Goal: Task Accomplishment & Management: Complete application form

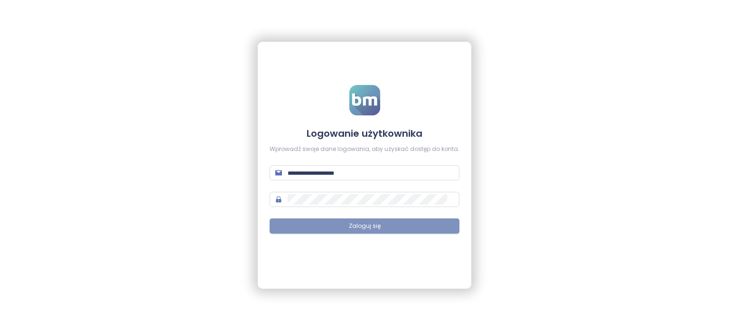
type input "**********"
click at [412, 231] on button "Zaloguj się" at bounding box center [364, 225] width 190 height 15
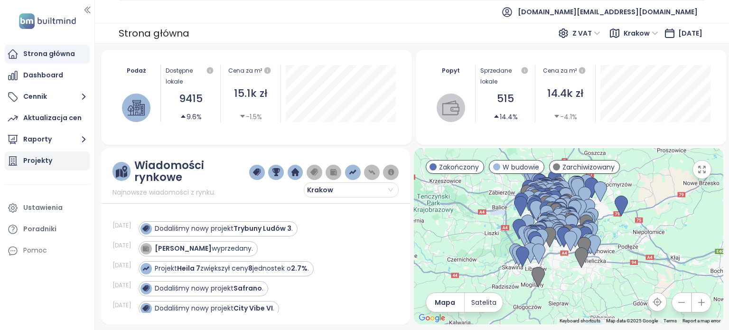
click at [49, 166] on div "Projekty" at bounding box center [37, 161] width 29 height 12
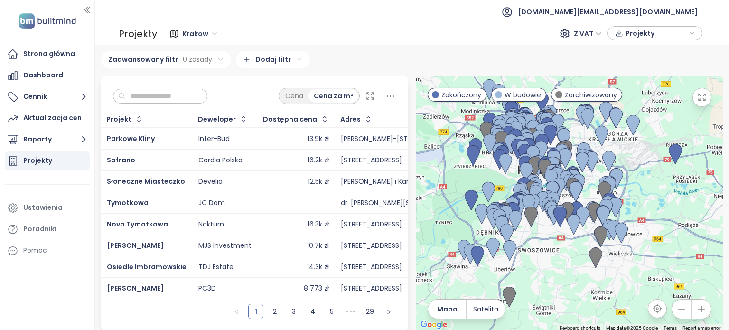
click at [202, 92] on input "text" at bounding box center [163, 96] width 77 height 14
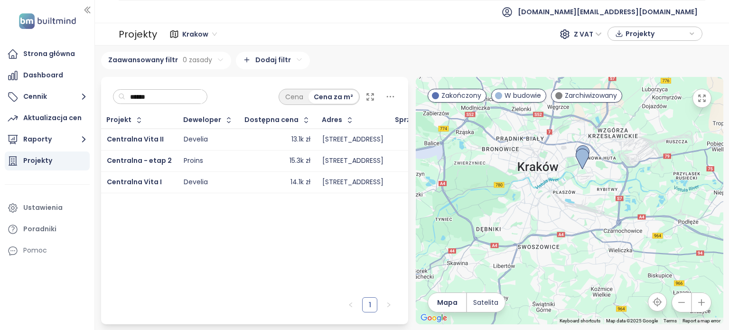
click at [169, 183] on td "Centralna Vita I" at bounding box center [139, 181] width 77 height 21
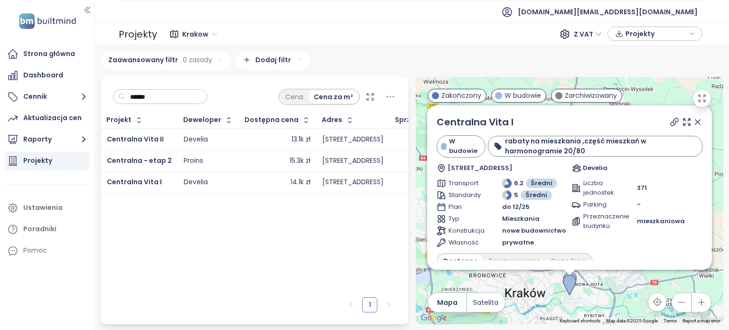
click at [692, 123] on icon at bounding box center [696, 121] width 9 height 9
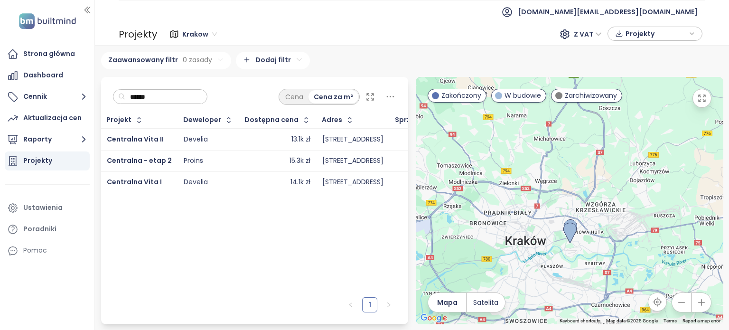
drag, startPoint x: 598, startPoint y: 235, endPoint x: 596, endPoint y: 168, distance: 66.4
click at [596, 168] on div at bounding box center [568, 200] width 307 height 247
click at [699, 304] on icon "button" at bounding box center [700, 301] width 9 height 9
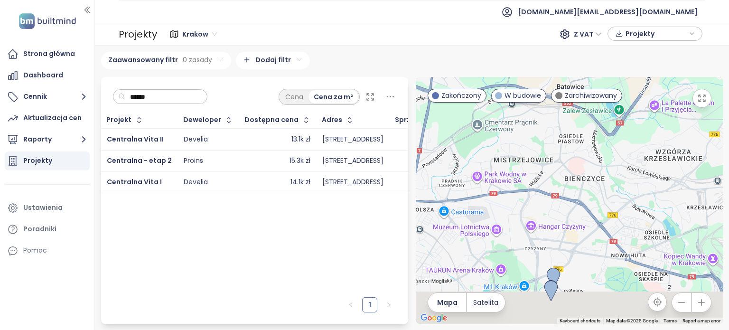
drag, startPoint x: 623, startPoint y: 224, endPoint x: 597, endPoint y: 90, distance: 136.6
click at [597, 90] on div "← Move left → Move right ↑ Move up ↓ Move down + Zoom in - Zoom out Home Jump l…" at bounding box center [568, 200] width 307 height 247
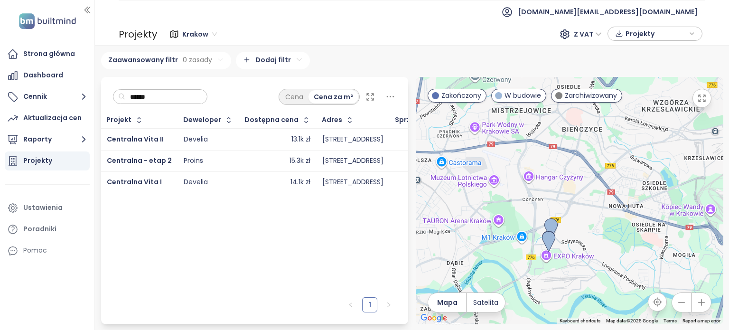
click at [700, 300] on icon "button" at bounding box center [700, 301] width 9 height 9
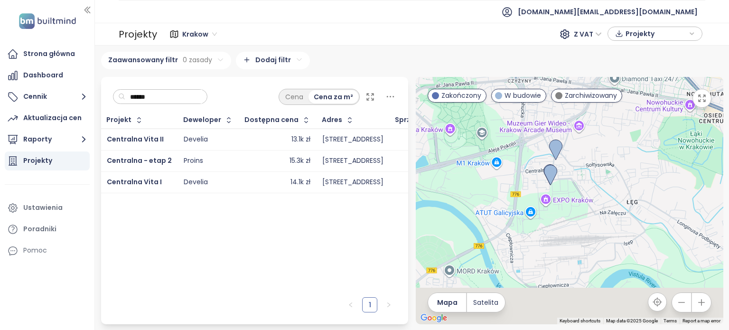
drag, startPoint x: 646, startPoint y: 272, endPoint x: 669, endPoint y: 140, distance: 133.3
click at [669, 140] on div at bounding box center [568, 200] width 307 height 247
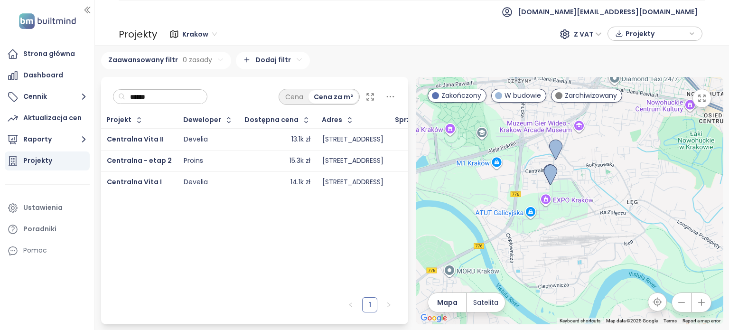
click at [186, 89] on div "******" at bounding box center [160, 96] width 95 height 15
click at [189, 94] on input "******" at bounding box center [163, 97] width 77 height 14
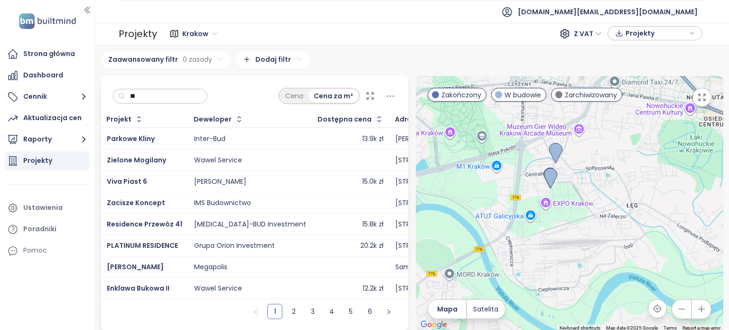
type input "*"
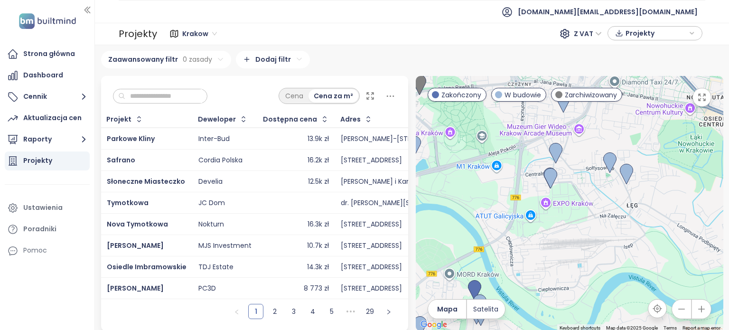
drag, startPoint x: 563, startPoint y: 176, endPoint x: 567, endPoint y: 184, distance: 8.5
click at [567, 184] on div at bounding box center [568, 203] width 307 height 255
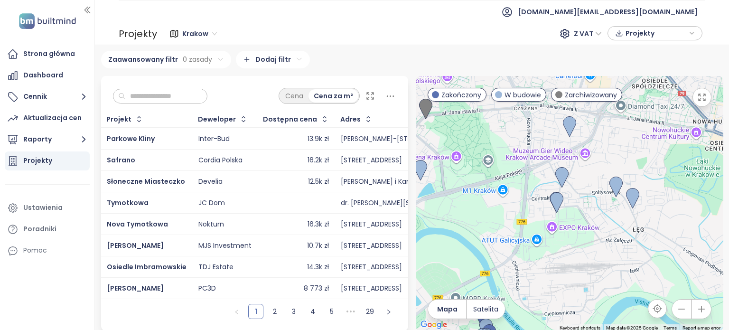
click at [599, 223] on div at bounding box center [568, 203] width 307 height 255
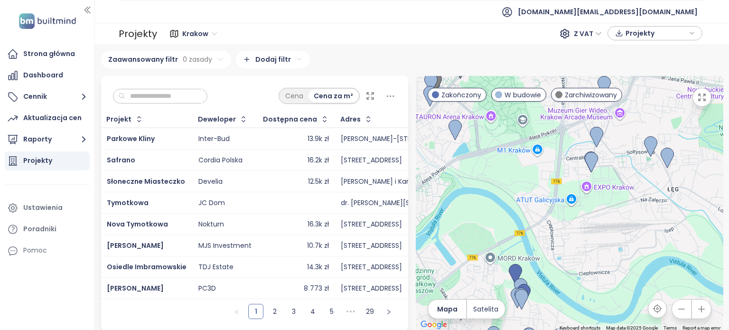
drag, startPoint x: 626, startPoint y: 182, endPoint x: 617, endPoint y: 189, distance: 11.9
click at [617, 189] on div at bounding box center [568, 203] width 307 height 255
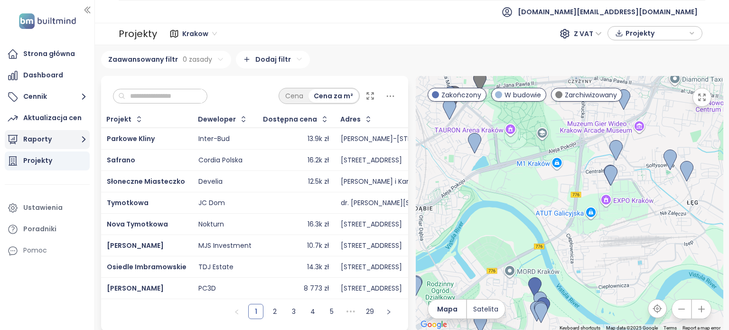
click at [57, 140] on button "Raporty" at bounding box center [47, 139] width 85 height 19
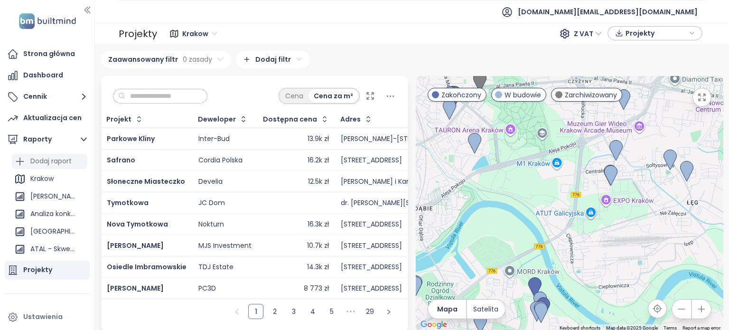
click at [64, 164] on div "Dodaj raport" at bounding box center [50, 161] width 41 height 12
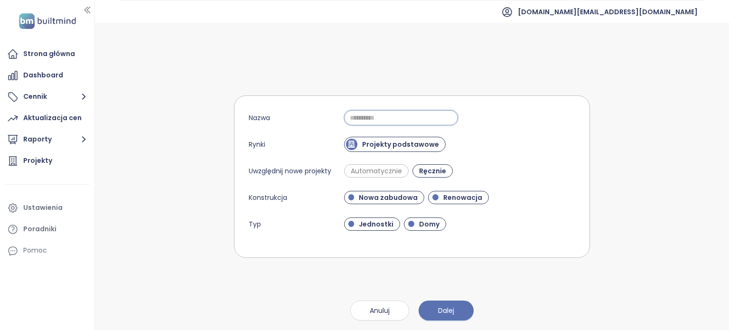
click at [398, 121] on input "Nazwa" at bounding box center [401, 117] width 114 height 15
type input "**********"
click at [451, 315] on span "Dalej" at bounding box center [446, 310] width 16 height 10
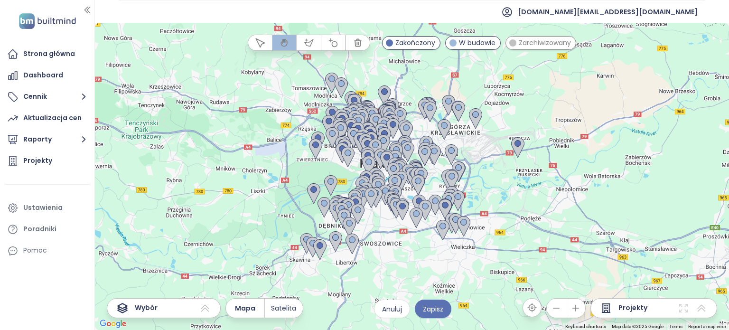
click at [580, 306] on icon "button" at bounding box center [575, 307] width 9 height 9
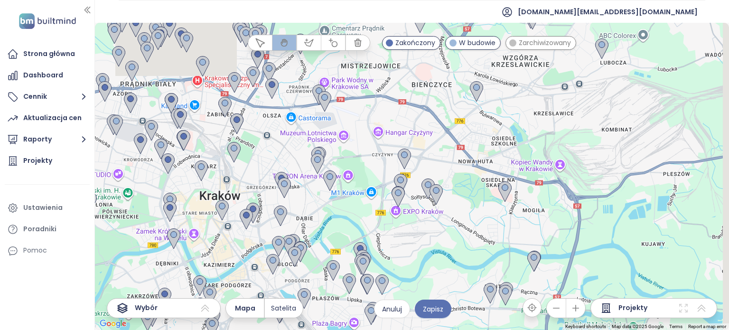
drag, startPoint x: 551, startPoint y: 212, endPoint x: 514, endPoint y: 263, distance: 62.5
click at [514, 263] on div at bounding box center [412, 176] width 634 height 307
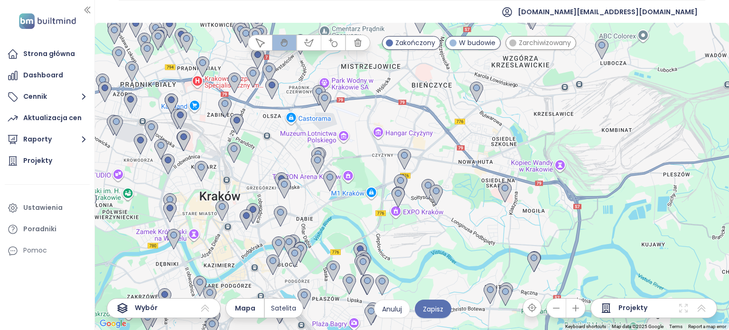
click at [577, 311] on icon "button" at bounding box center [575, 308] width 6 height 6
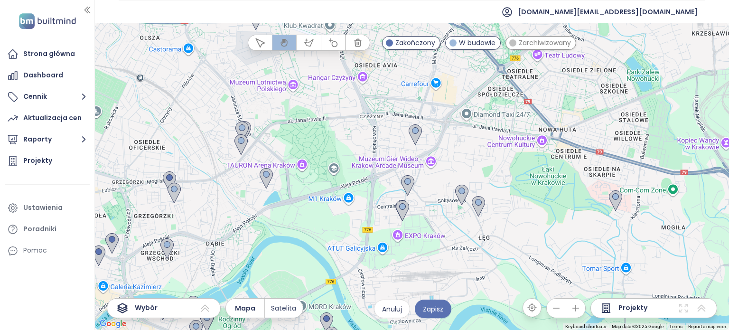
drag, startPoint x: 544, startPoint y: 234, endPoint x: 569, endPoint y: 207, distance: 35.9
click at [569, 207] on div at bounding box center [412, 176] width 634 height 307
click at [582, 309] on button "button" at bounding box center [575, 307] width 19 height 19
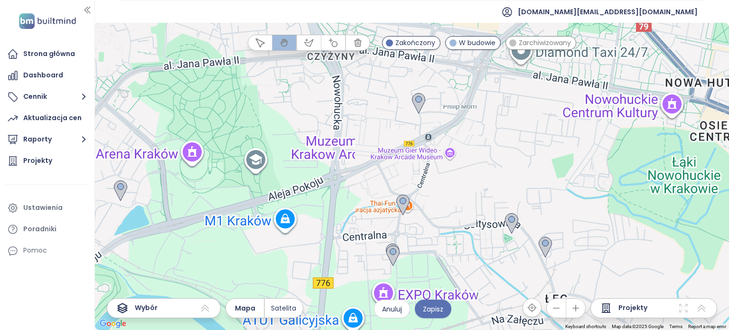
click at [582, 309] on button "button" at bounding box center [575, 307] width 19 height 19
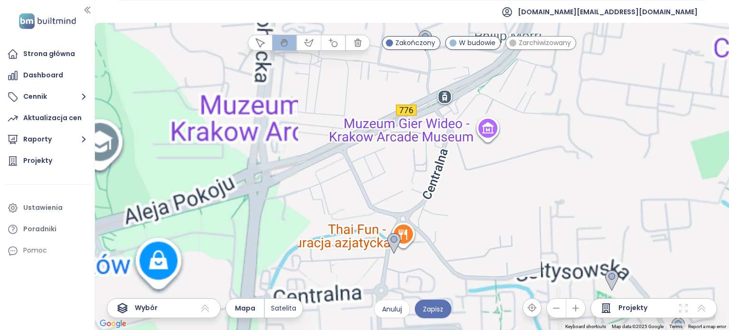
click at [582, 309] on button "button" at bounding box center [575, 307] width 19 height 19
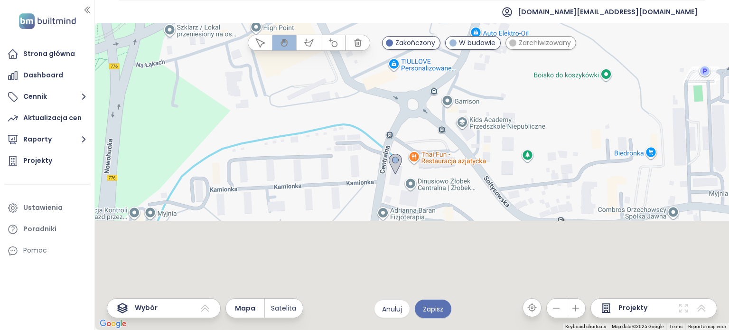
drag, startPoint x: 488, startPoint y: 247, endPoint x: 512, endPoint y: 61, distance: 187.5
click at [512, 61] on div at bounding box center [412, 176] width 634 height 307
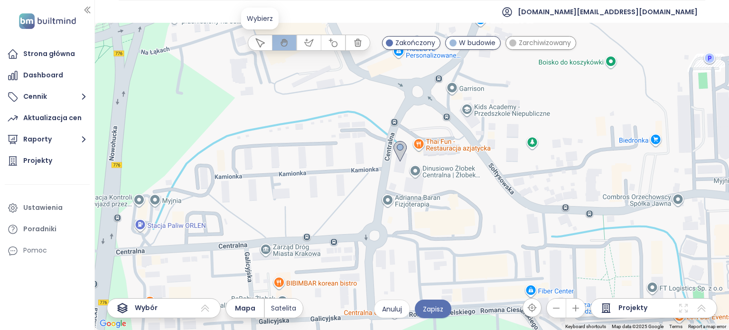
click at [256, 44] on icon "button" at bounding box center [259, 42] width 9 height 9
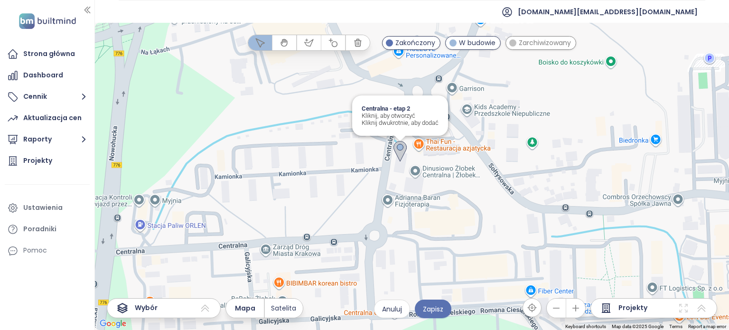
click at [400, 146] on img at bounding box center [399, 151] width 13 height 21
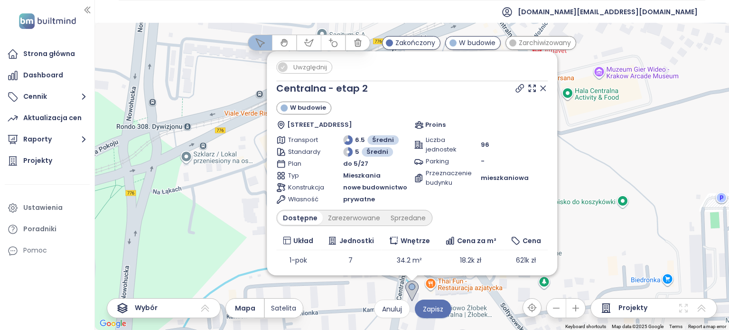
click at [302, 68] on span "Uwzględnij" at bounding box center [309, 67] width 43 height 12
click at [538, 86] on icon at bounding box center [542, 87] width 9 height 9
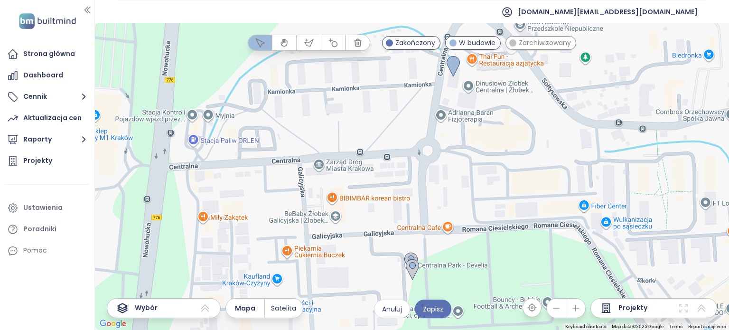
drag, startPoint x: 493, startPoint y: 161, endPoint x: 532, endPoint y: 7, distance: 159.4
click at [532, 7] on section "builtmind.pl@builtmind.com ← Move left → Move right ↑ Move up ↓ Move down + Zoo…" at bounding box center [412, 165] width 634 height 330
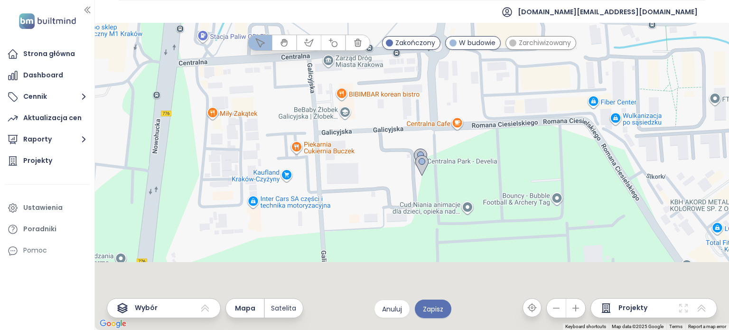
drag, startPoint x: 488, startPoint y: 204, endPoint x: 497, endPoint y: 94, distance: 110.9
click at [497, 94] on div at bounding box center [412, 176] width 634 height 307
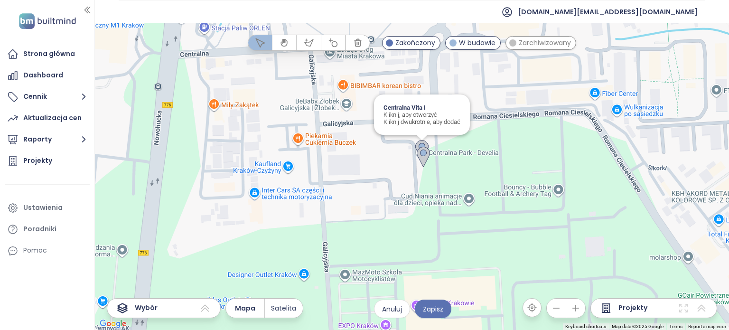
click at [423, 143] on img at bounding box center [421, 150] width 13 height 21
click at [423, 149] on img at bounding box center [422, 157] width 13 height 21
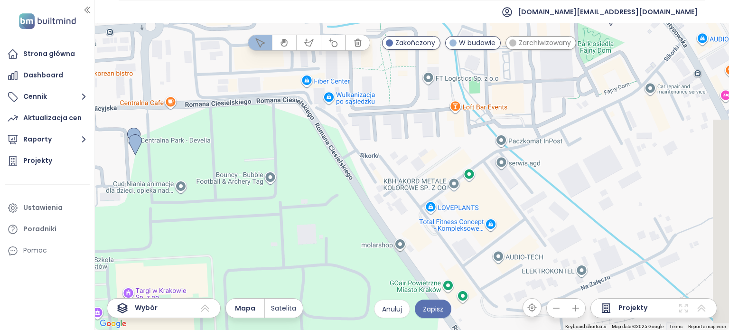
drag, startPoint x: 541, startPoint y: 180, endPoint x: 234, endPoint y: 170, distance: 307.0
click at [234, 170] on div at bounding box center [412, 176] width 634 height 307
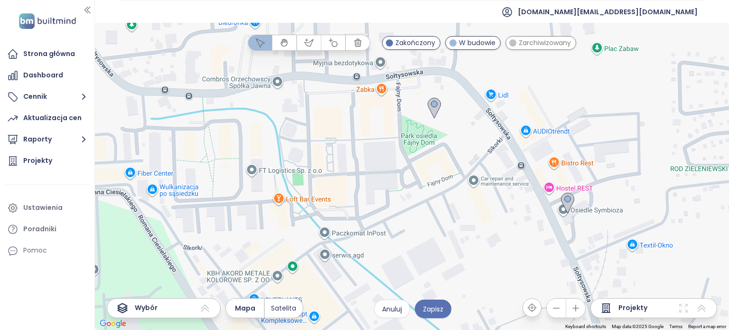
drag, startPoint x: 471, startPoint y: 170, endPoint x: 286, endPoint y: 251, distance: 201.5
click at [286, 251] on div at bounding box center [412, 176] width 634 height 307
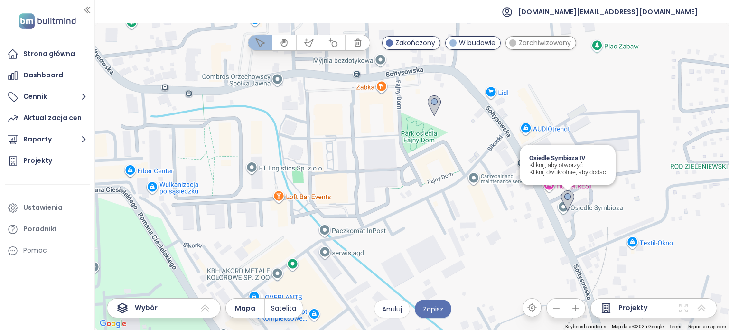
click at [568, 199] on img at bounding box center [567, 200] width 13 height 21
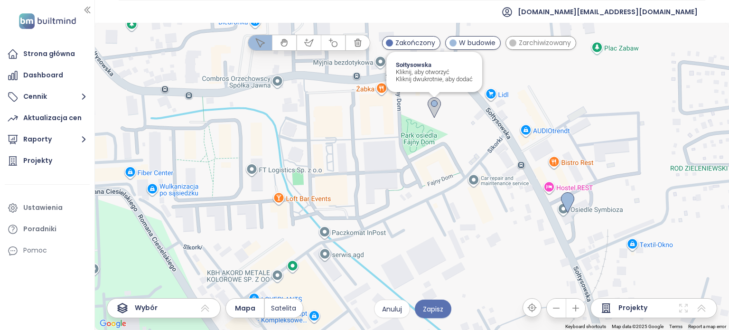
click at [434, 100] on img at bounding box center [433, 107] width 13 height 21
click at [563, 311] on button "button" at bounding box center [555, 307] width 19 height 19
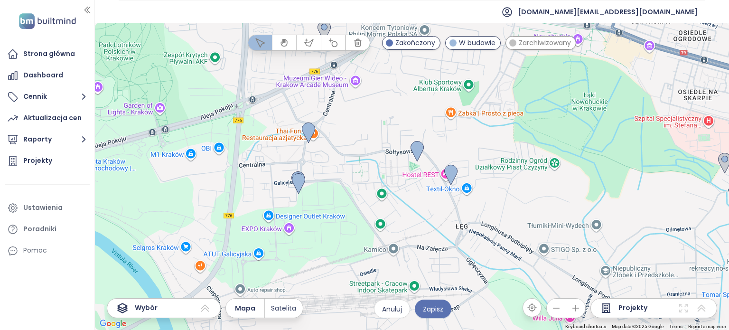
click at [563, 311] on button "button" at bounding box center [555, 307] width 19 height 19
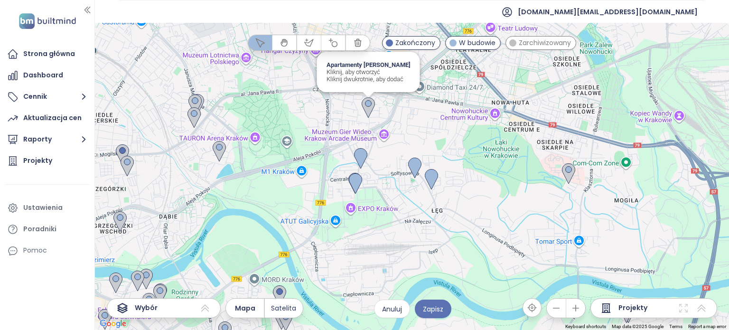
click at [368, 106] on img at bounding box center [367, 107] width 13 height 21
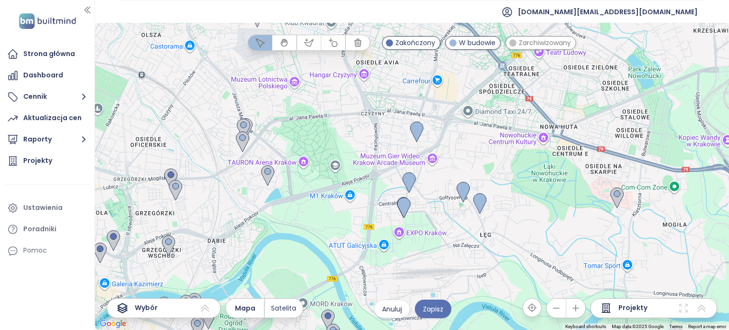
drag, startPoint x: 333, startPoint y: 115, endPoint x: 381, endPoint y: 140, distance: 54.3
click at [381, 140] on div at bounding box center [412, 176] width 634 height 307
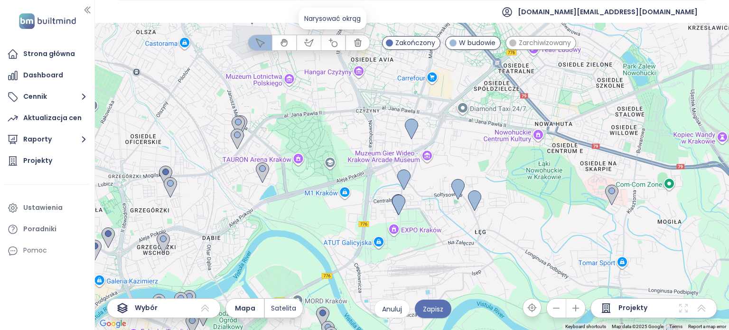
click at [334, 46] on icon "button" at bounding box center [333, 42] width 9 height 9
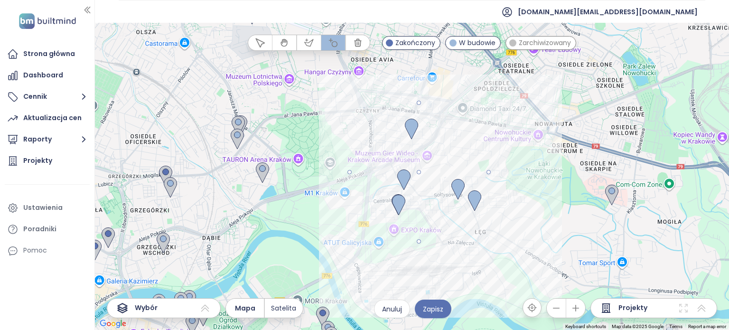
drag, startPoint x: 417, startPoint y: 172, endPoint x: 486, endPoint y: 190, distance: 70.6
click at [486, 190] on div at bounding box center [412, 176] width 634 height 307
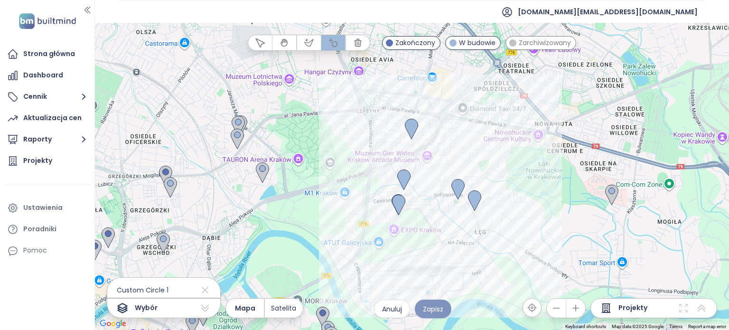
click at [429, 307] on span "Zapisz" at bounding box center [433, 309] width 20 height 10
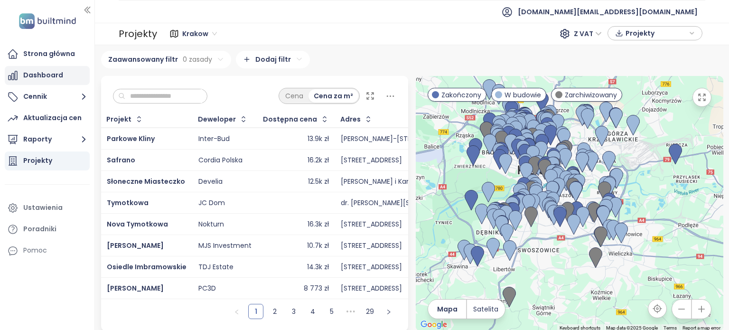
click at [42, 78] on div "Dashboard" at bounding box center [43, 75] width 40 height 12
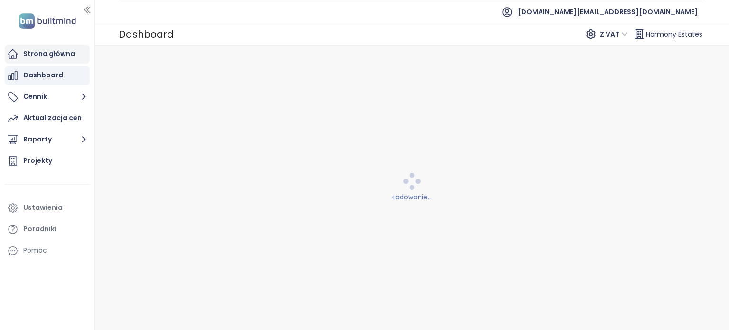
click at [53, 59] on div "Strona główna" at bounding box center [49, 54] width 52 height 12
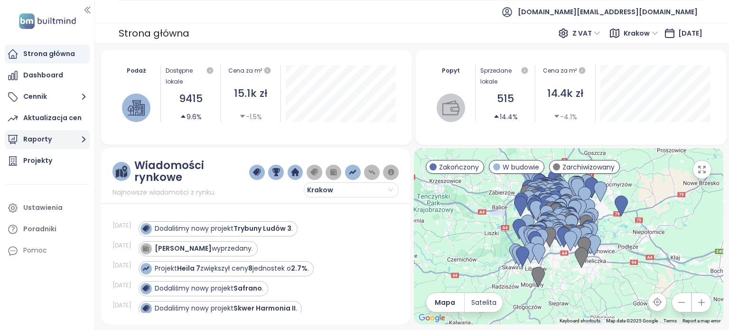
click at [42, 138] on button "Raporty" at bounding box center [47, 139] width 85 height 19
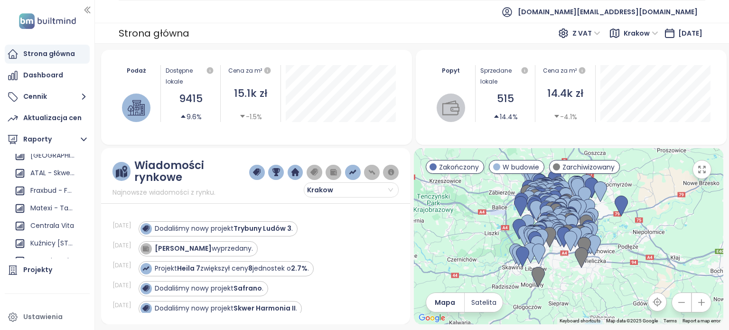
scroll to position [86, 0]
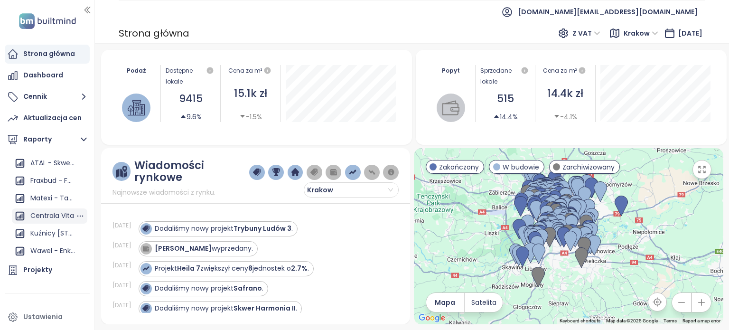
click at [42, 214] on div "Centrala Vita" at bounding box center [52, 216] width 44 height 12
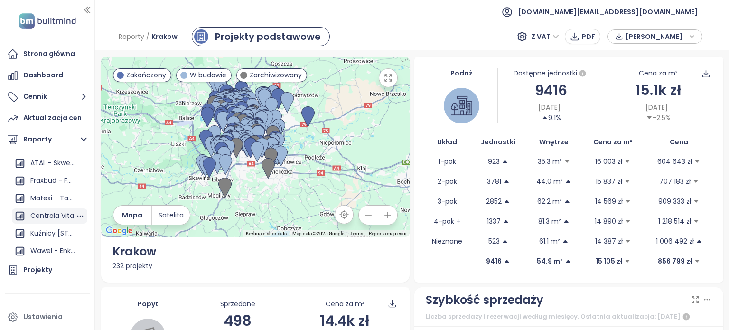
click at [45, 221] on div "Centrala Vita" at bounding box center [52, 216] width 44 height 12
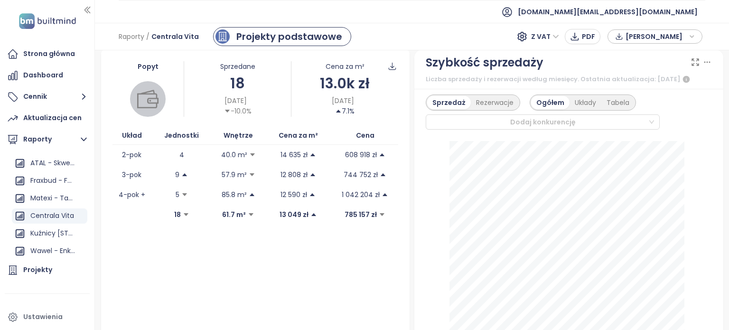
scroll to position [220, 0]
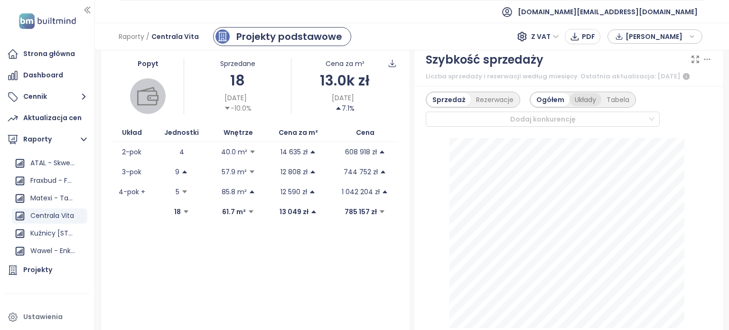
click at [584, 93] on div "Układy" at bounding box center [585, 99] width 32 height 13
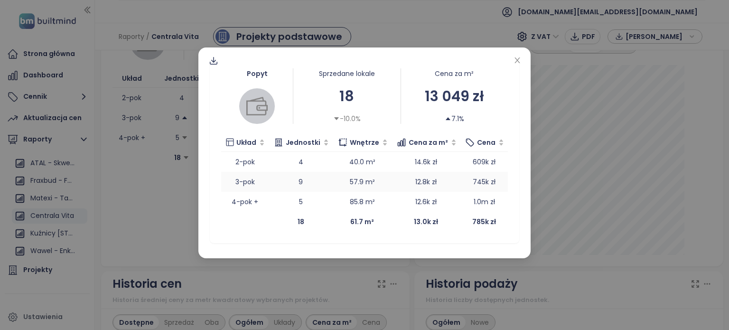
click at [317, 182] on td "9" at bounding box center [300, 182] width 64 height 20
click at [251, 183] on td "3-pok" at bounding box center [244, 182] width 47 height 20
click at [516, 59] on icon "close" at bounding box center [516, 60] width 5 height 6
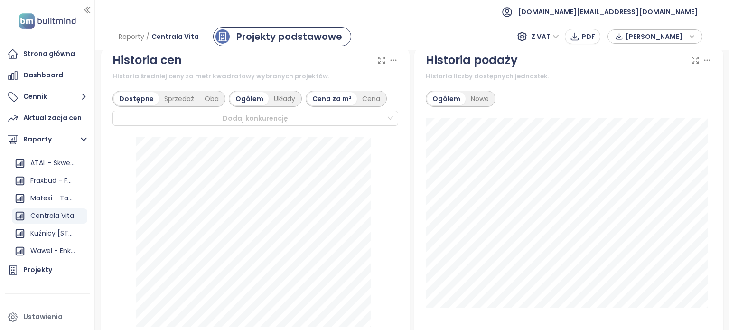
scroll to position [500, 0]
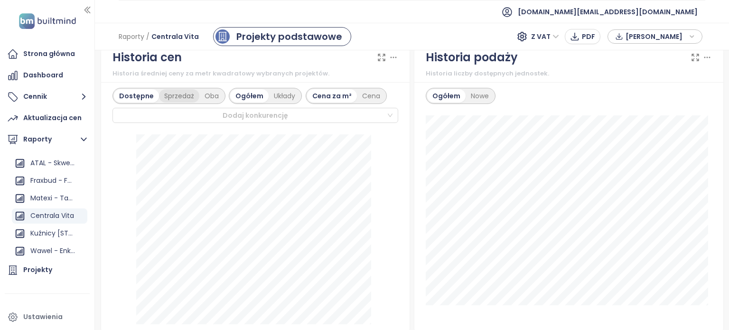
click at [177, 100] on div "Sprzedaż" at bounding box center [179, 95] width 40 height 13
click at [292, 98] on div "Układy" at bounding box center [285, 95] width 32 height 13
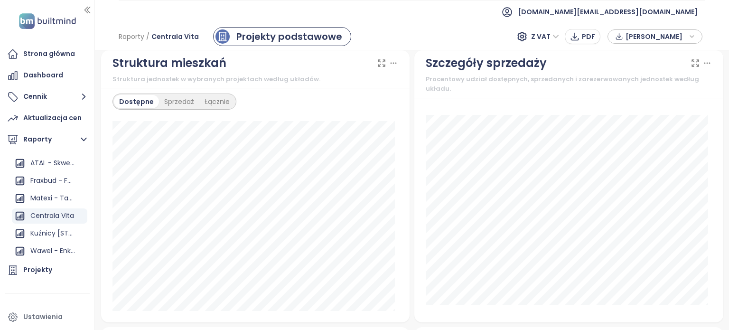
scroll to position [760, 0]
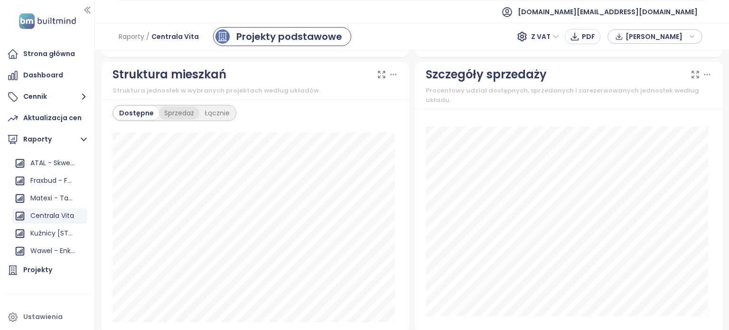
click at [178, 115] on div "Sprzedaż" at bounding box center [179, 112] width 40 height 13
click at [220, 112] on div "Łącznie" at bounding box center [218, 112] width 36 height 13
click at [127, 112] on div "Dostępne" at bounding box center [135, 112] width 43 height 13
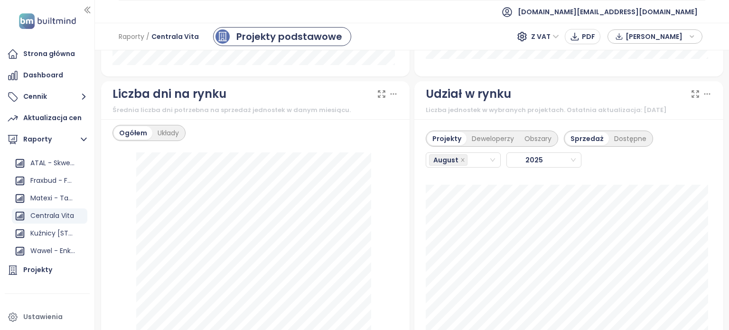
scroll to position [1014, 0]
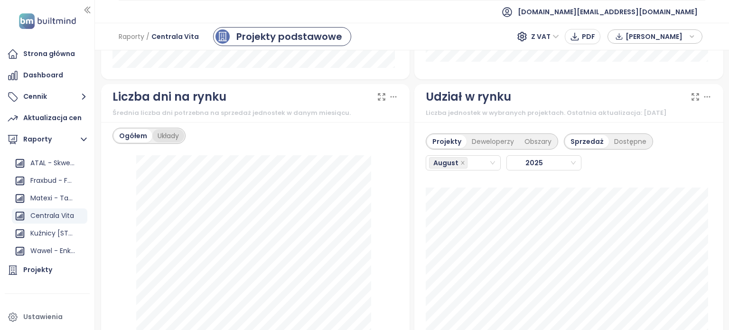
click at [169, 130] on div "Układy" at bounding box center [168, 135] width 32 height 13
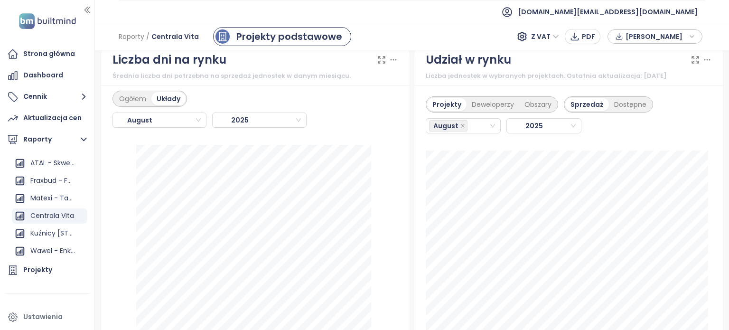
scroll to position [1048, 0]
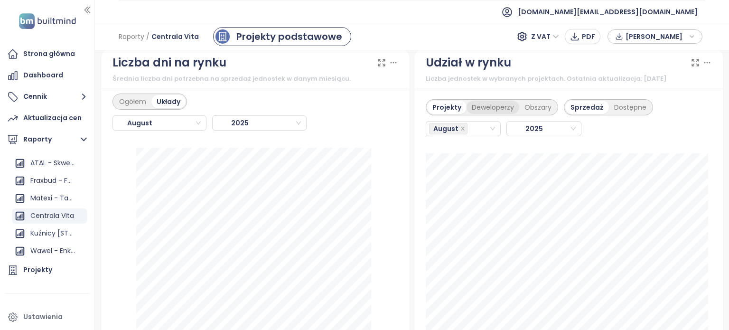
click at [501, 109] on div "Deweloperzy" at bounding box center [492, 107] width 53 height 13
click at [536, 108] on div "Obszary" at bounding box center [537, 107] width 37 height 13
click at [498, 101] on div "Deweloperzy" at bounding box center [489, 107] width 53 height 13
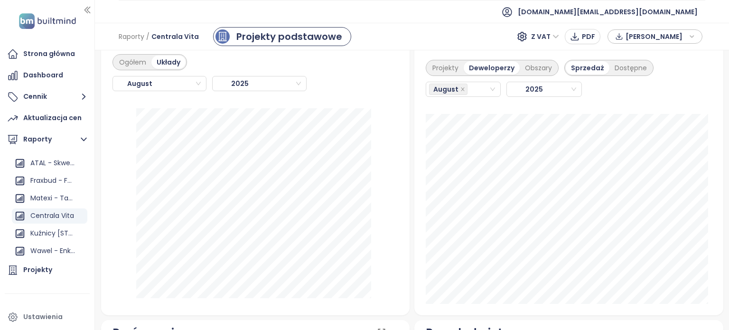
scroll to position [1077, 0]
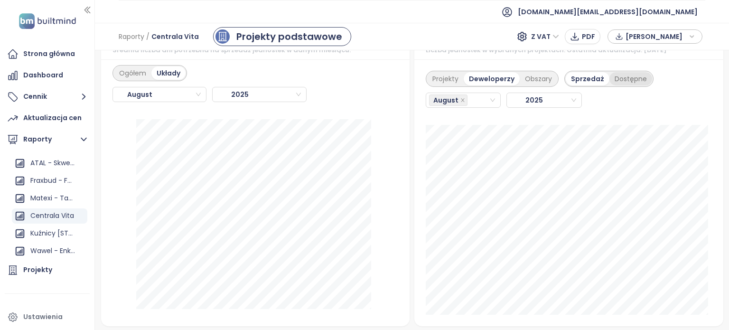
click at [618, 77] on div "Dostępne" at bounding box center [630, 78] width 43 height 13
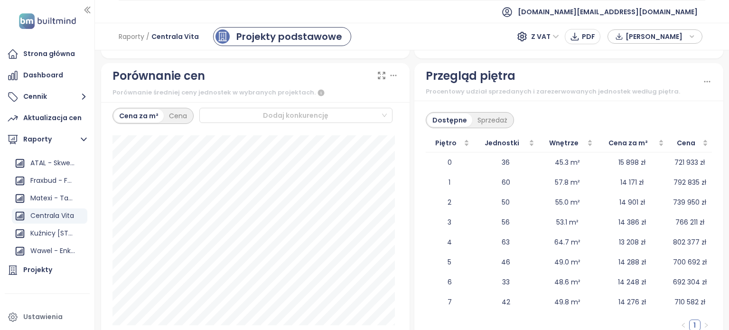
scroll to position [1350, 0]
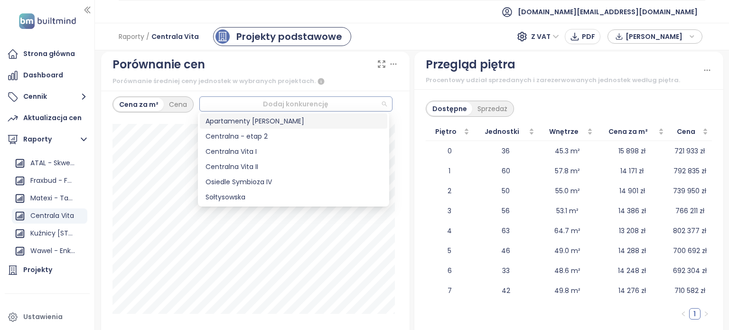
click at [346, 98] on div at bounding box center [292, 103] width 178 height 11
click at [268, 151] on div "Centralna Vita I" at bounding box center [293, 151] width 176 height 10
click at [264, 165] on div "Centralna Vita II" at bounding box center [293, 166] width 176 height 10
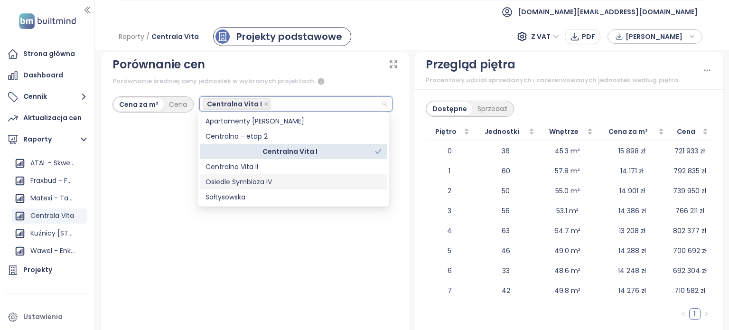
click at [264, 181] on div "Osiedle Symbioza IV" at bounding box center [293, 181] width 176 height 10
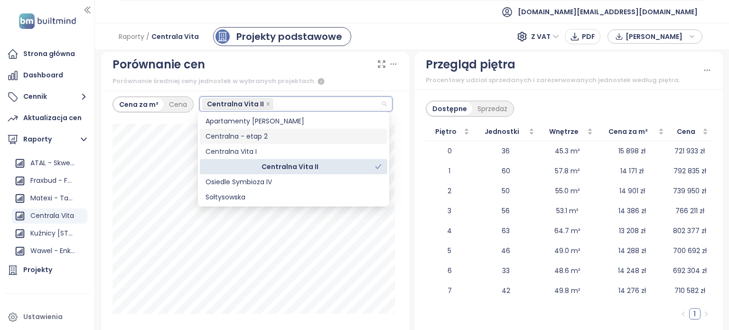
click at [296, 136] on div "Centralna - etap 2" at bounding box center [293, 136] width 176 height 10
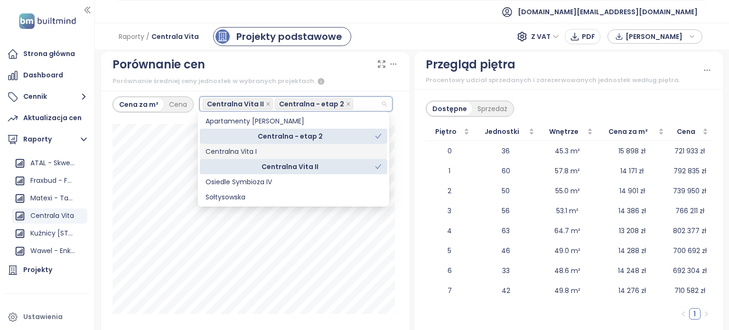
click at [289, 148] on div "Centralna Vita I" at bounding box center [293, 151] width 176 height 10
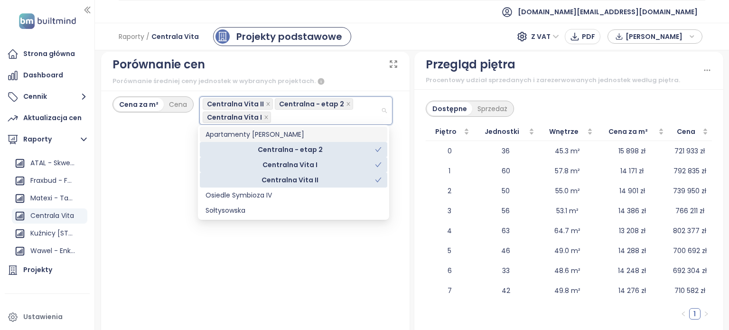
click at [303, 134] on div "Apartamenty Gałczyńskiego" at bounding box center [293, 134] width 176 height 10
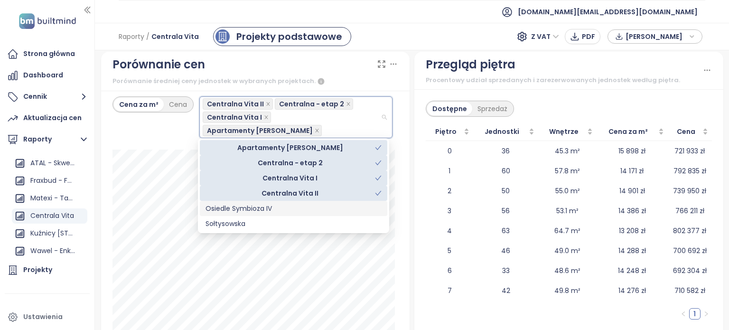
click at [269, 205] on div "Osiedle Symbioza IV" at bounding box center [293, 208] width 176 height 10
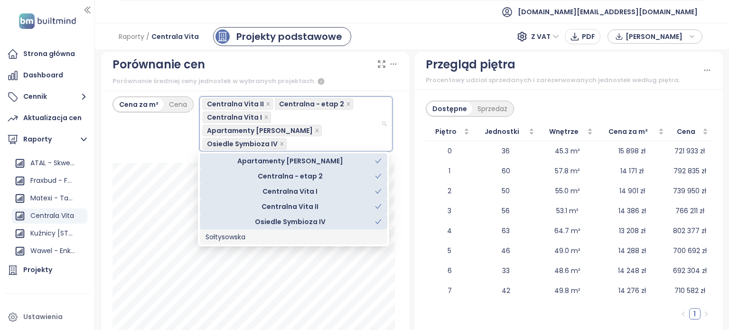
click at [253, 237] on div "Sołtysowska" at bounding box center [293, 236] width 176 height 10
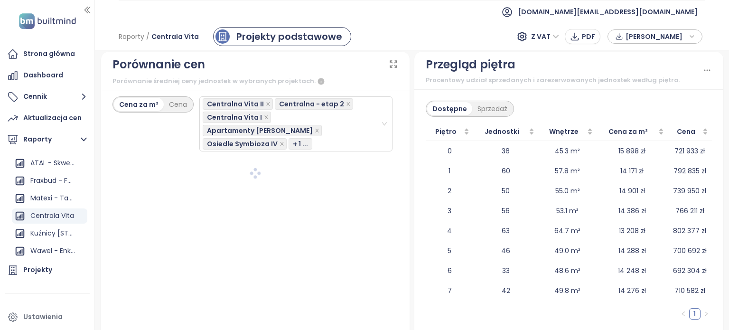
click at [704, 92] on div "Dostępne Sprzedaż Piętro Jednostki Wnętrze Cena za m² Cena 0 36 45.3 m² 15 898 …" at bounding box center [568, 213] width 309 height 249
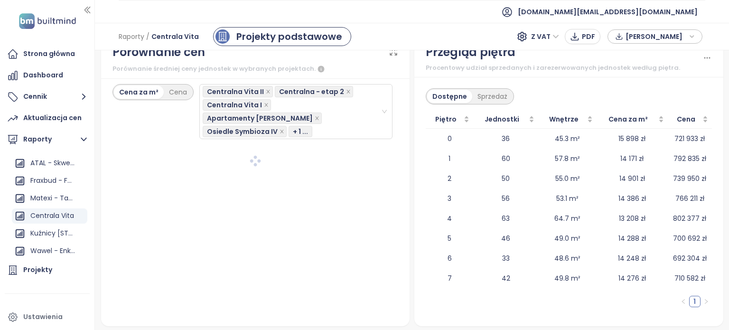
scroll to position [1374, 0]
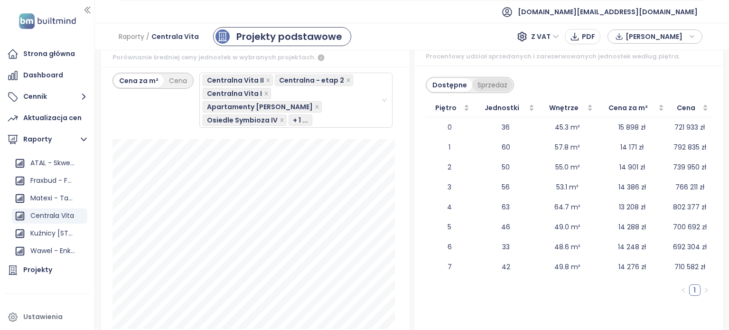
click at [499, 85] on div "Sprzedaż" at bounding box center [492, 84] width 40 height 13
click at [444, 86] on div "Dostępne" at bounding box center [448, 84] width 43 height 13
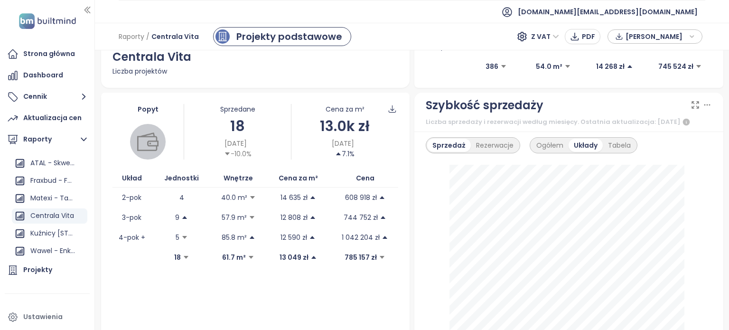
scroll to position [172, 0]
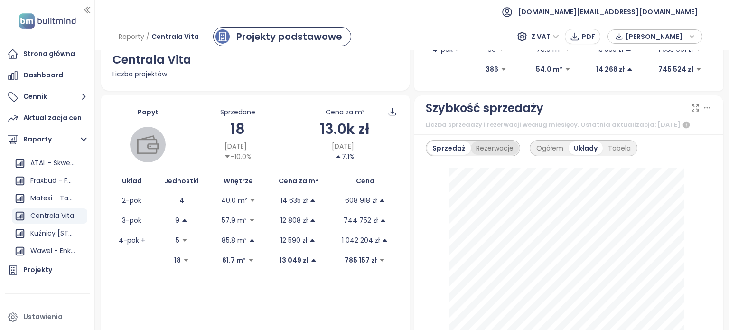
click at [493, 145] on div "Rezerwacje" at bounding box center [495, 147] width 48 height 13
click at [544, 146] on div "Ogółem" at bounding box center [548, 147] width 37 height 13
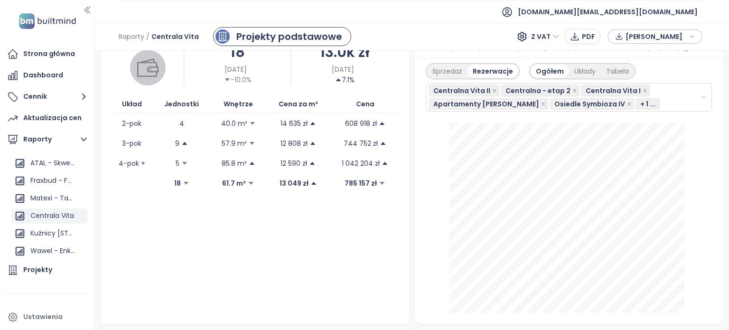
scroll to position [260, 0]
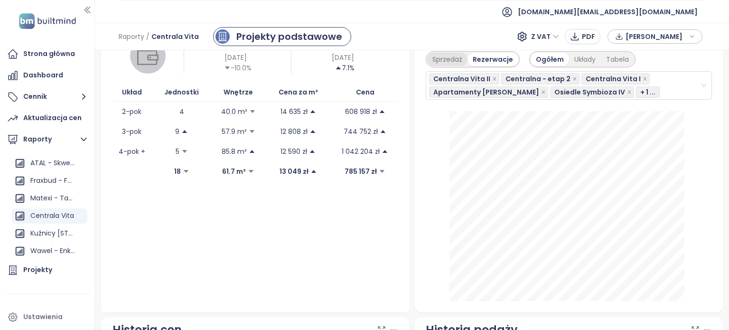
click at [449, 60] on div "Sprzedaż" at bounding box center [447, 59] width 40 height 13
click at [573, 61] on div "Układy" at bounding box center [585, 59] width 32 height 13
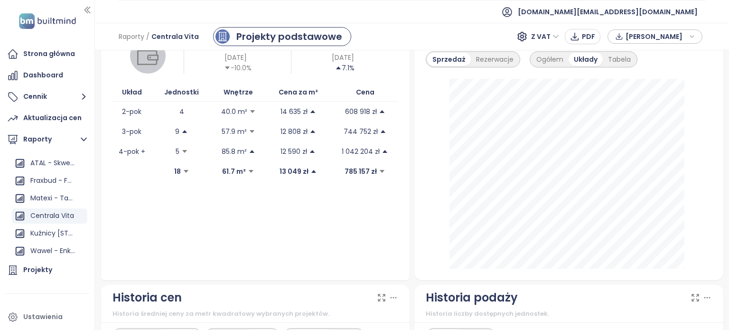
scroll to position [0, 0]
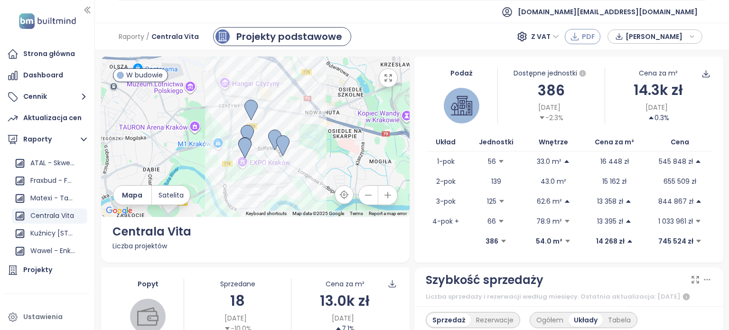
click at [582, 36] on span "PDF" at bounding box center [587, 36] width 13 height 10
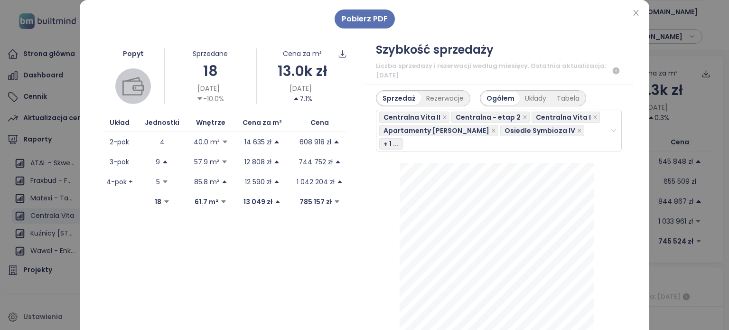
scroll to position [239, 0]
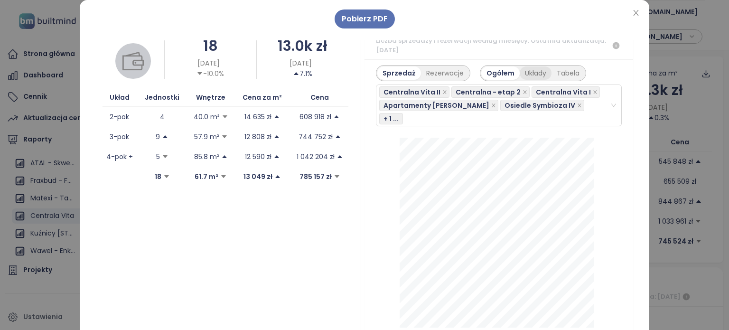
click at [519, 69] on div "Układy" at bounding box center [535, 72] width 32 height 13
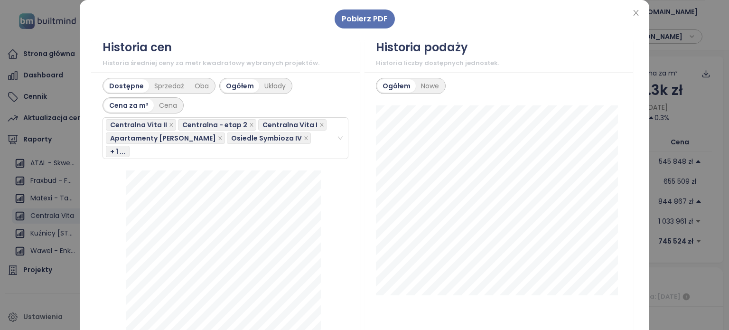
scroll to position [510, 0]
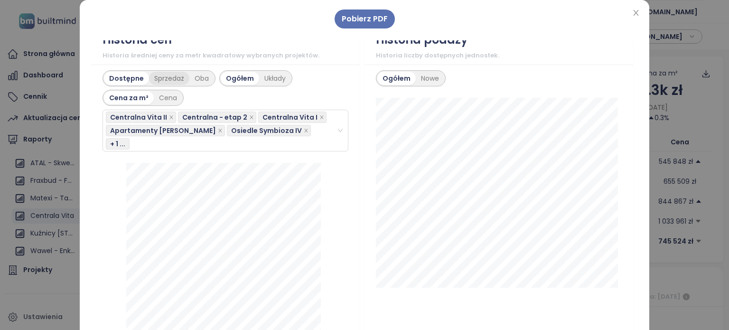
click at [162, 76] on div "Sprzedaż" at bounding box center [169, 78] width 40 height 13
click at [268, 77] on div "Układy" at bounding box center [276, 78] width 32 height 13
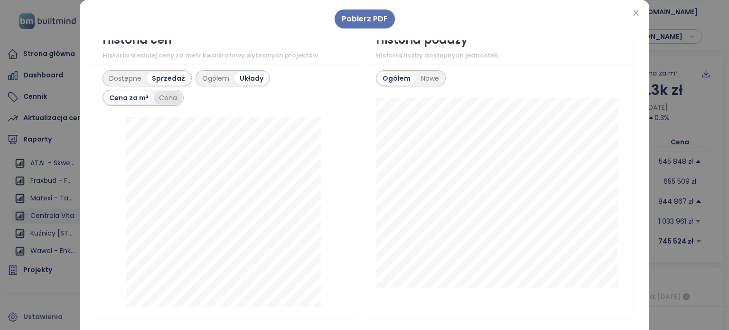
click at [167, 94] on div "Cena" at bounding box center [168, 97] width 28 height 13
click at [201, 81] on div "Ogółem" at bounding box center [215, 78] width 37 height 13
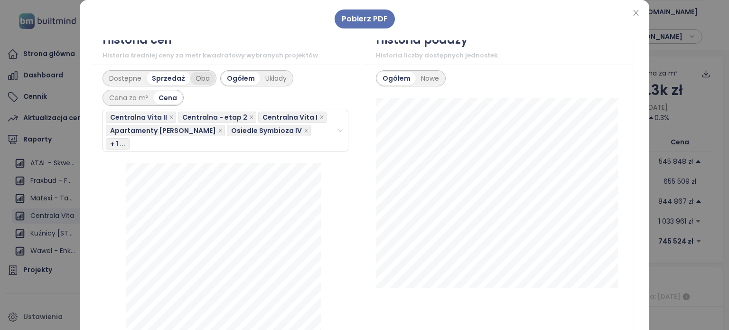
click at [201, 81] on div "Oba" at bounding box center [202, 78] width 25 height 13
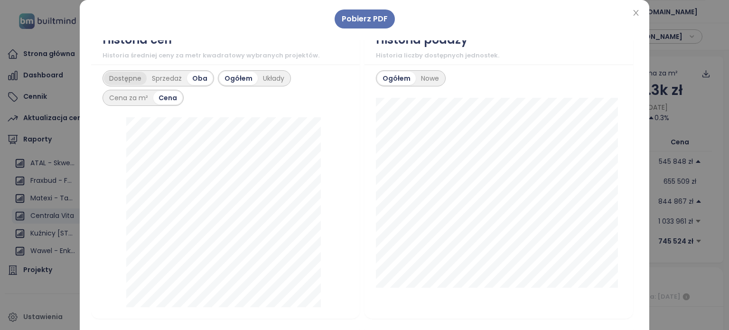
click at [126, 78] on div "Dostępne" at bounding box center [125, 78] width 43 height 13
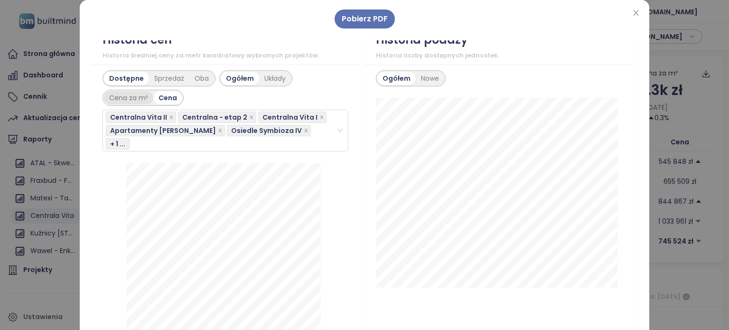
click at [126, 96] on div "Cena za m²" at bounding box center [128, 97] width 49 height 13
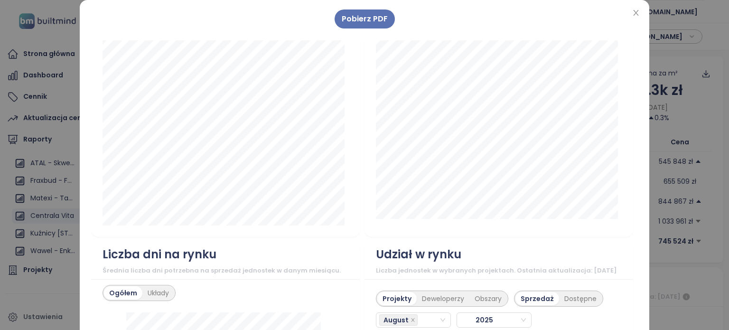
scroll to position [1059, 0]
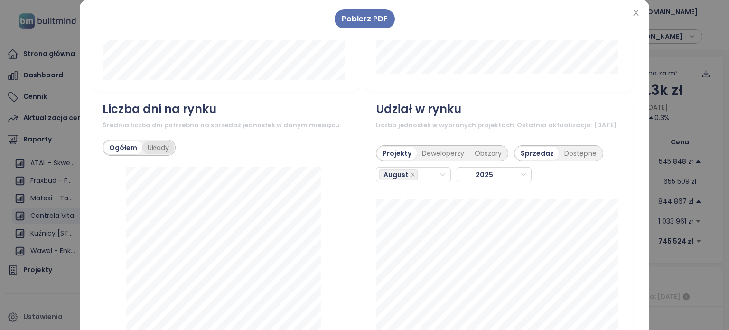
click at [161, 141] on div "Układy" at bounding box center [158, 147] width 32 height 13
click at [449, 153] on div "Deweloperzy" at bounding box center [442, 153] width 53 height 13
click at [420, 168] on div "August" at bounding box center [409, 174] width 60 height 13
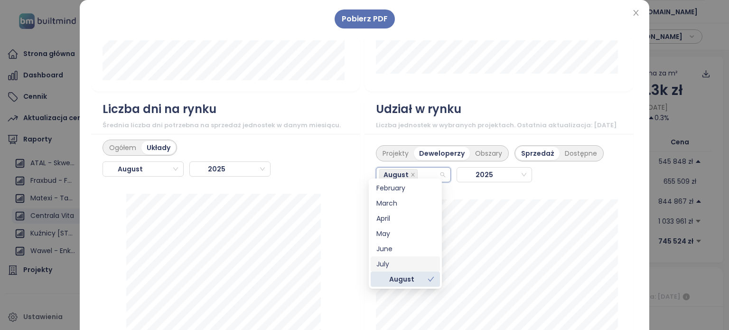
click at [406, 263] on div "July" at bounding box center [405, 263] width 58 height 10
click at [402, 251] on div "May" at bounding box center [405, 246] width 58 height 10
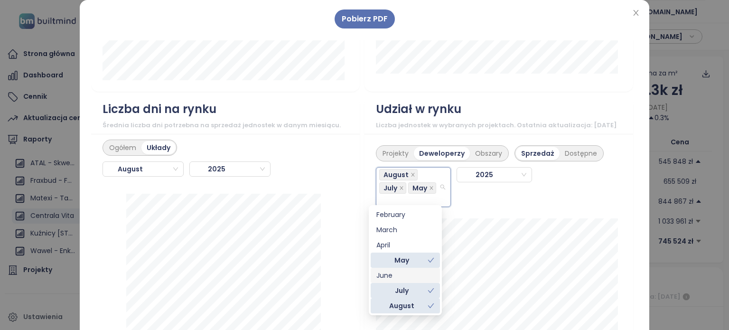
click at [398, 271] on div "June" at bounding box center [405, 275] width 58 height 10
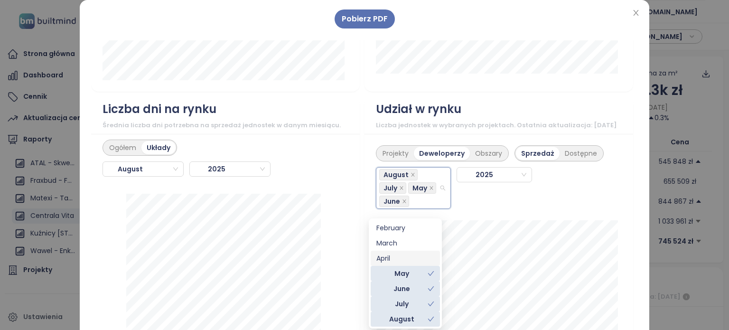
click at [402, 261] on div "April" at bounding box center [405, 258] width 58 height 10
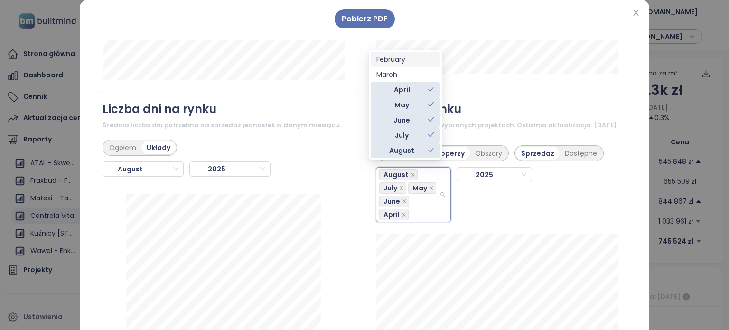
click at [411, 65] on div "February" at bounding box center [404, 59] width 69 height 15
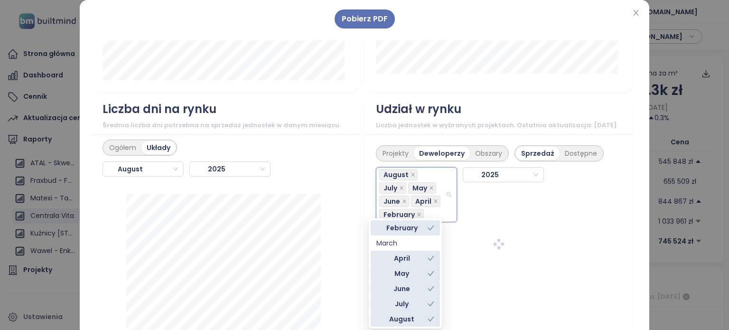
click at [411, 65] on body "Strona główna Dashboard Cennik Aktualizacja cen Raporty Dodaj raport Krakow Ana…" at bounding box center [364, 165] width 729 height 330
click at [418, 240] on div "March" at bounding box center [405, 243] width 58 height 10
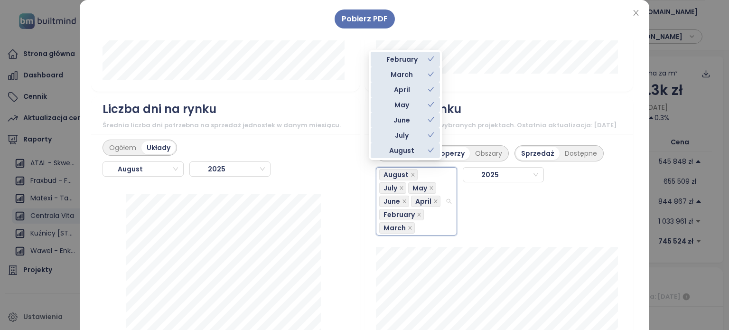
click at [603, 164] on div "August July May June April February March 2025" at bounding box center [499, 198] width 246 height 74
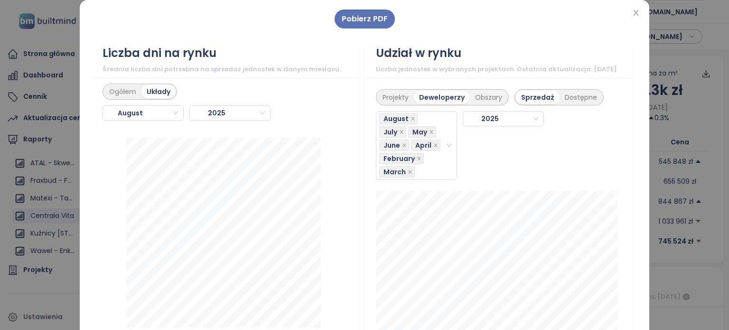
scroll to position [1148, 0]
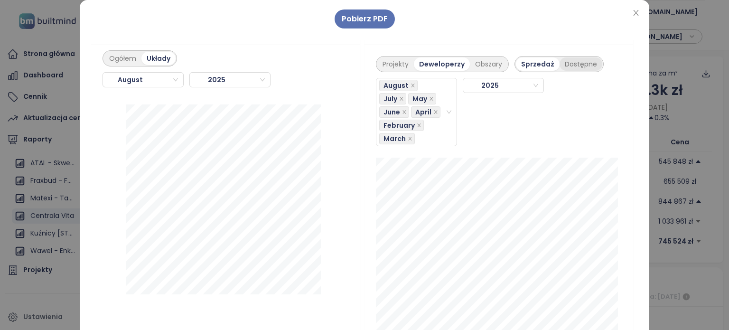
click at [565, 57] on div "Dostępne" at bounding box center [580, 63] width 43 height 13
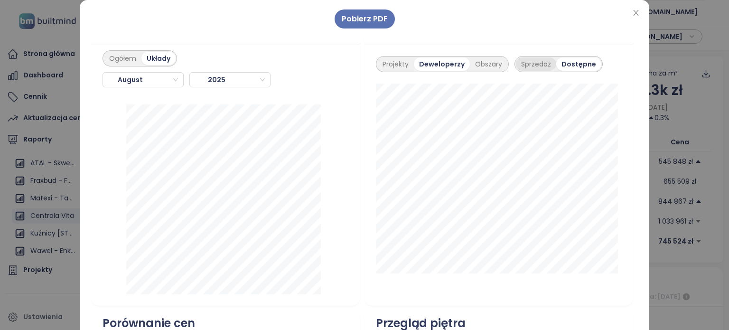
click at [526, 60] on div "Sprzedaż" at bounding box center [536, 63] width 40 height 13
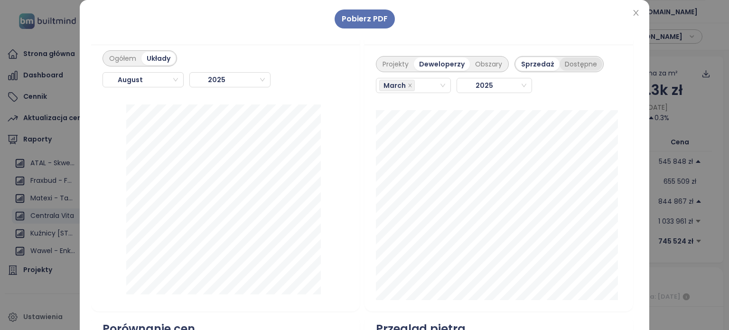
click at [559, 57] on div "Dostępne" at bounding box center [580, 63] width 43 height 13
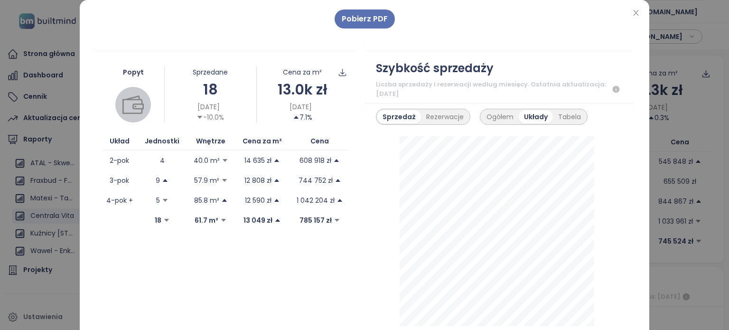
scroll to position [198, 0]
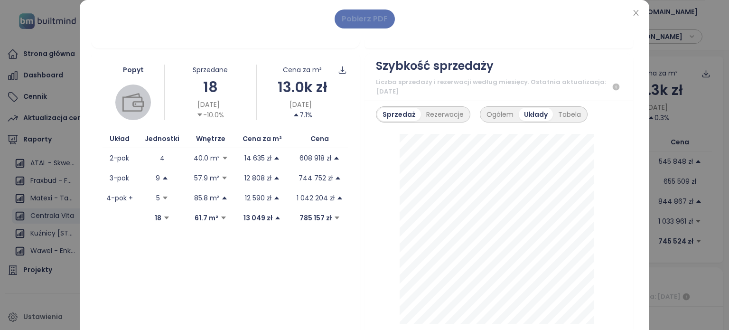
click at [378, 18] on span "Pobierz PDF" at bounding box center [364, 19] width 46 height 12
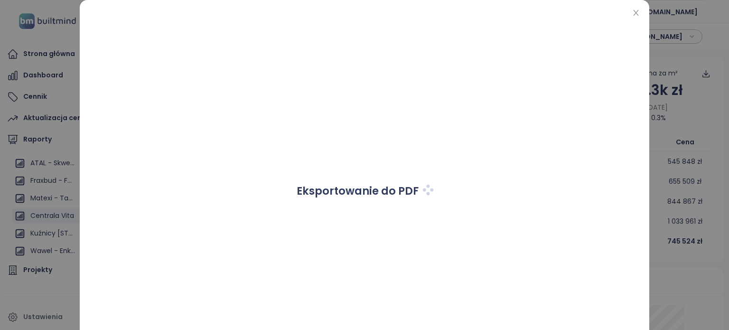
scroll to position [0, 0]
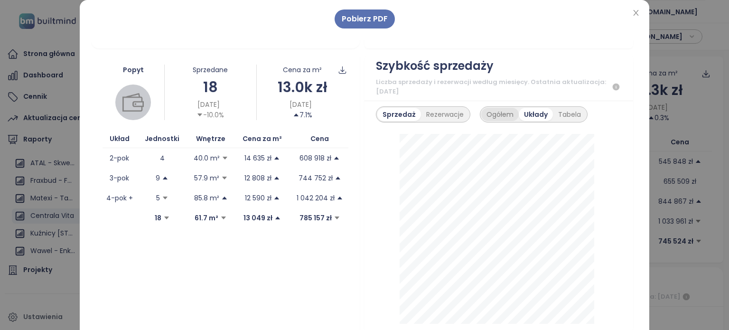
click at [489, 110] on div "Ogółem" at bounding box center [499, 114] width 37 height 13
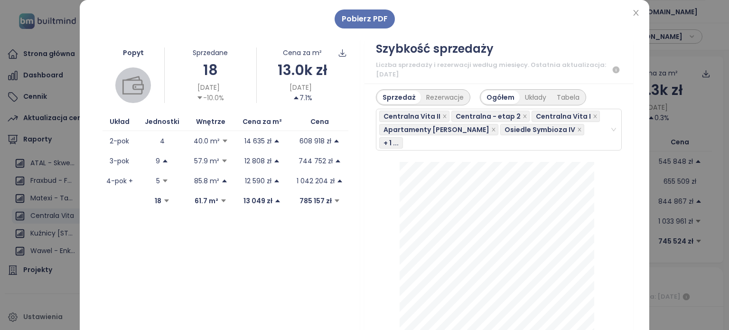
scroll to position [217, 0]
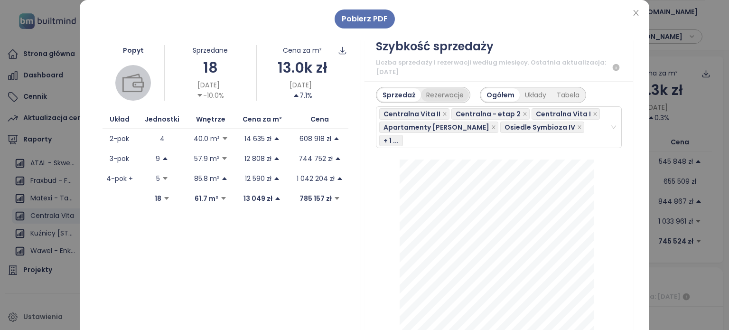
click at [436, 94] on div "Rezerwacje" at bounding box center [445, 94] width 48 height 13
click at [522, 95] on div "Układy" at bounding box center [535, 94] width 32 height 13
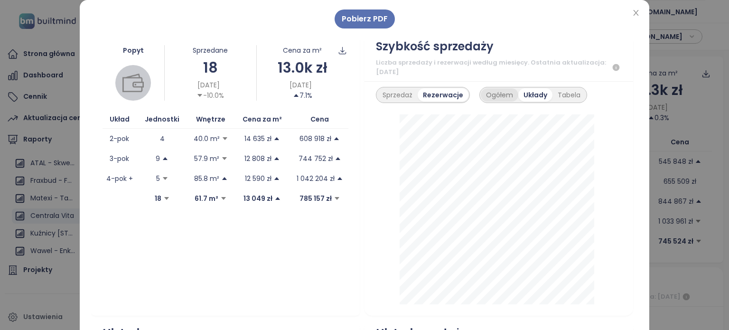
click at [499, 95] on div "Ogółem" at bounding box center [498, 94] width 37 height 13
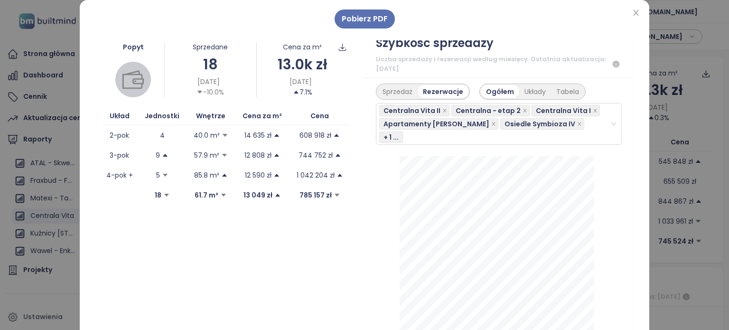
scroll to position [213, 0]
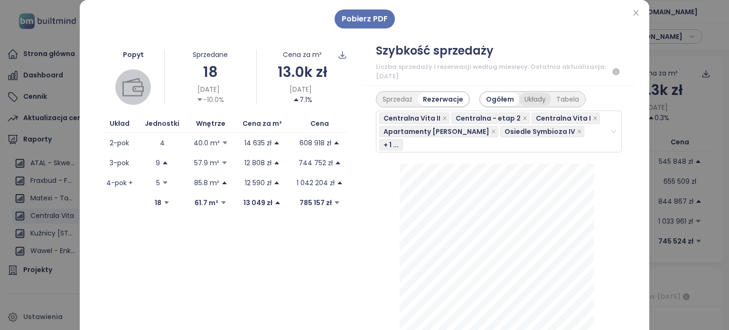
click at [524, 103] on div "Układy" at bounding box center [535, 98] width 32 height 13
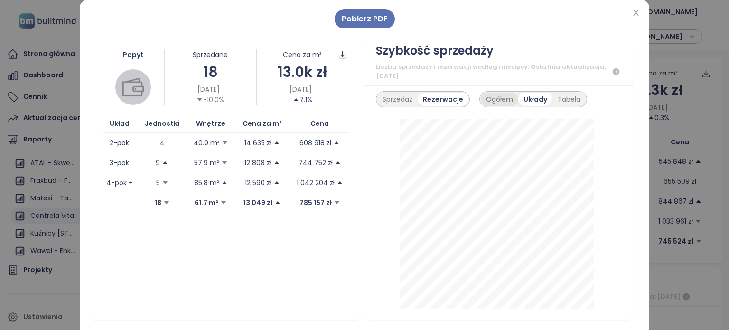
click at [489, 97] on div "Ogółem" at bounding box center [498, 98] width 37 height 13
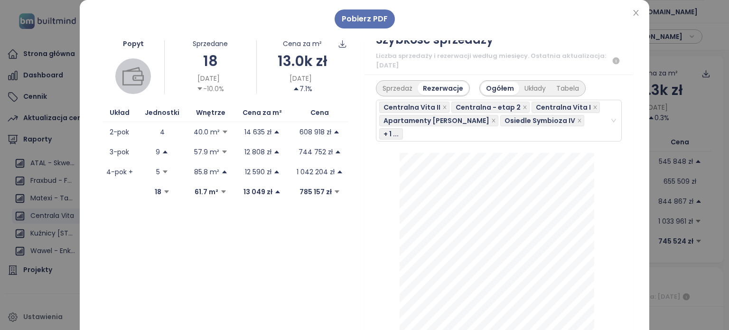
scroll to position [201, 0]
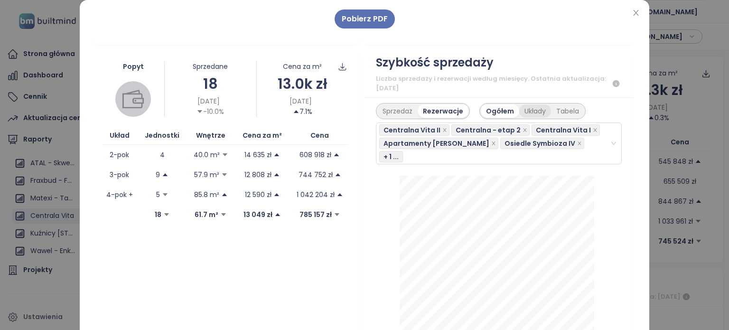
click at [523, 111] on div "Układy" at bounding box center [535, 110] width 32 height 13
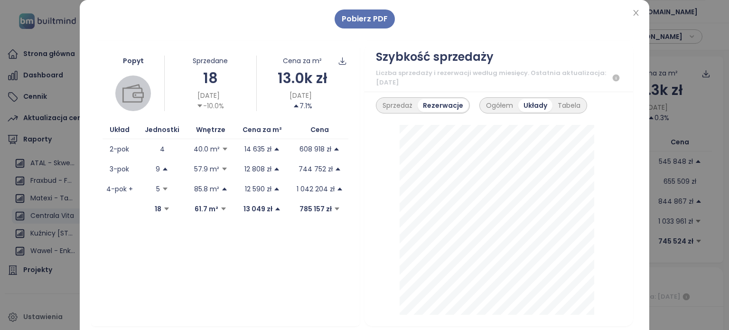
scroll to position [210, 0]
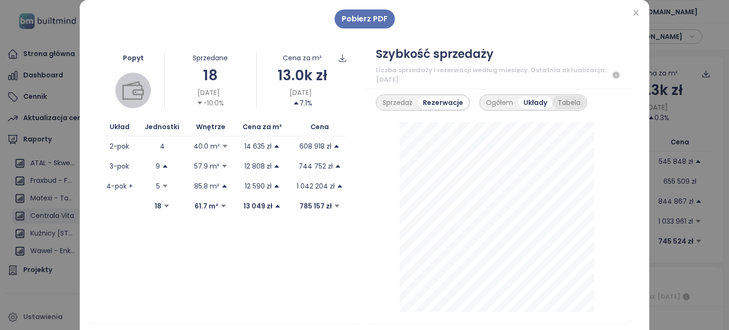
click at [566, 99] on div "Tabela" at bounding box center [568, 102] width 33 height 13
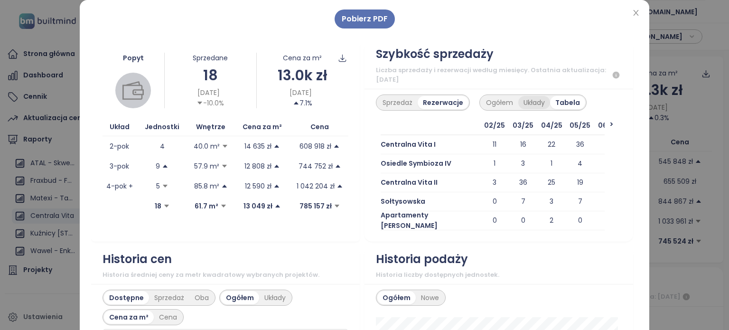
click at [521, 102] on div "Układy" at bounding box center [534, 102] width 32 height 13
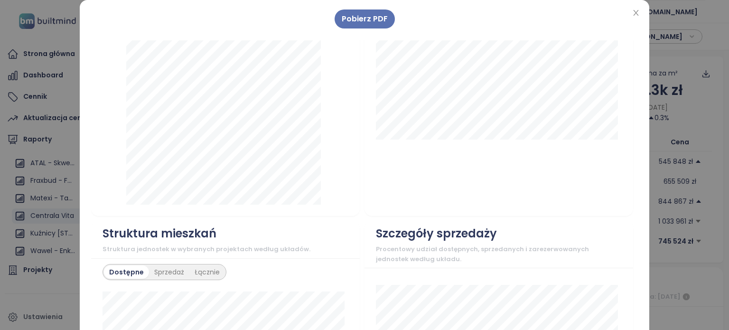
scroll to position [0, 0]
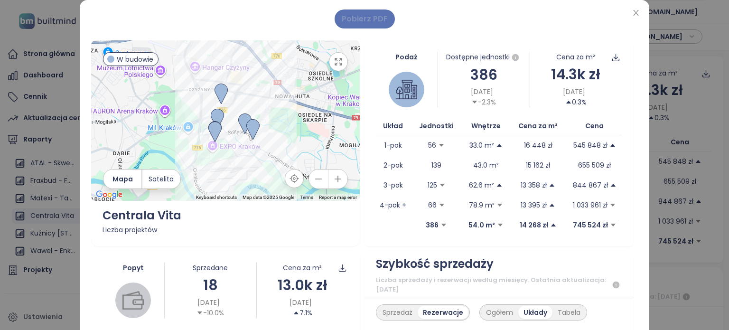
click at [367, 17] on span "Pobierz PDF" at bounding box center [364, 19] width 46 height 12
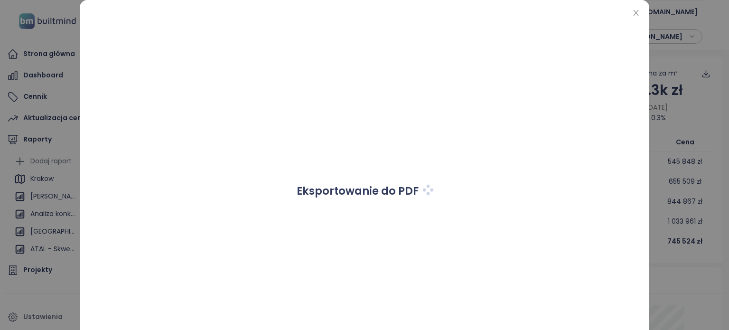
scroll to position [86, 0]
click at [474, 172] on div "Eksportowanie do PDF" at bounding box center [364, 190] width 546 height 363
click at [632, 15] on icon "close" at bounding box center [636, 13] width 8 height 8
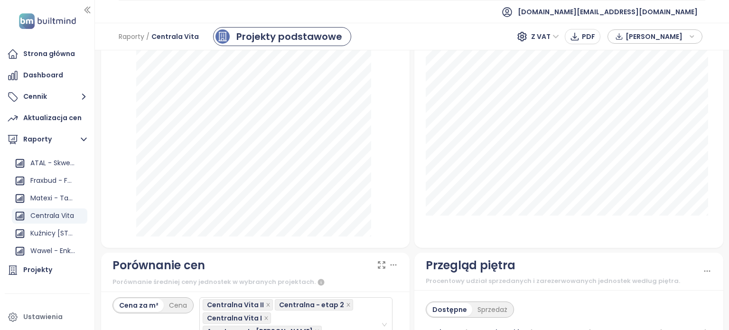
scroll to position [0, 0]
click at [54, 178] on div "Krakow" at bounding box center [41, 179] width 23 height 12
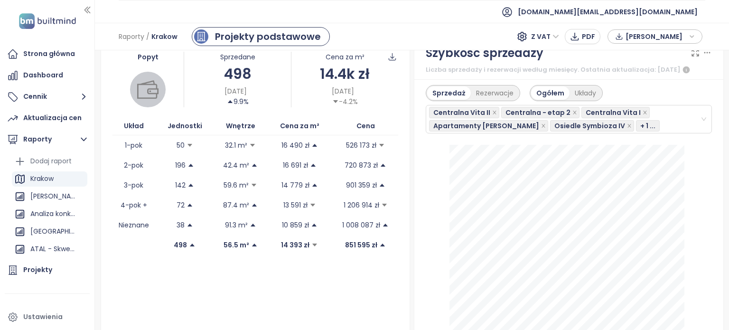
scroll to position [238, 0]
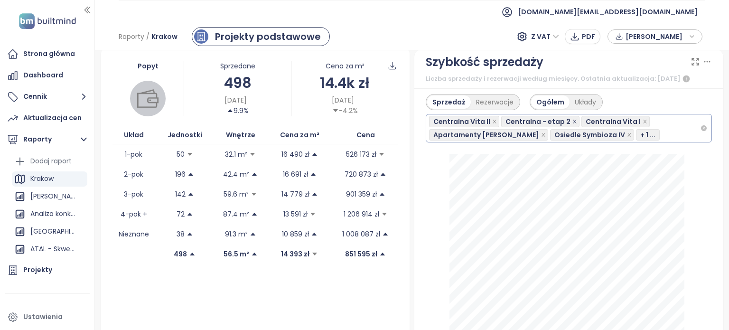
click at [572, 121] on icon "close" at bounding box center [574, 121] width 5 height 5
click at [565, 132] on icon "close" at bounding box center [567, 134] width 5 height 5
click at [506, 133] on icon "close" at bounding box center [508, 134] width 5 height 5
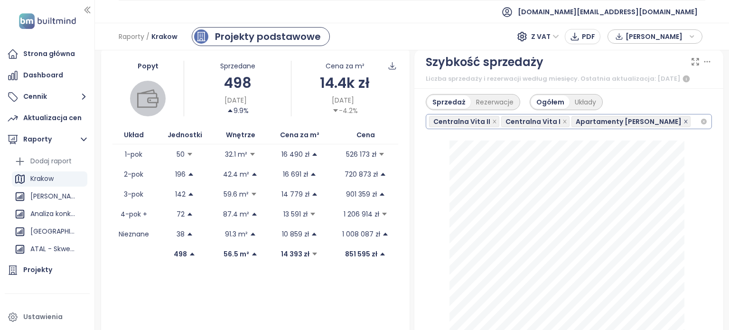
click at [683, 121] on icon "close" at bounding box center [685, 121] width 5 height 5
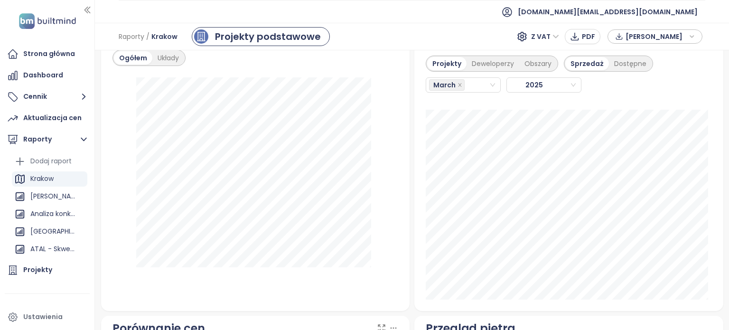
scroll to position [1090, 0]
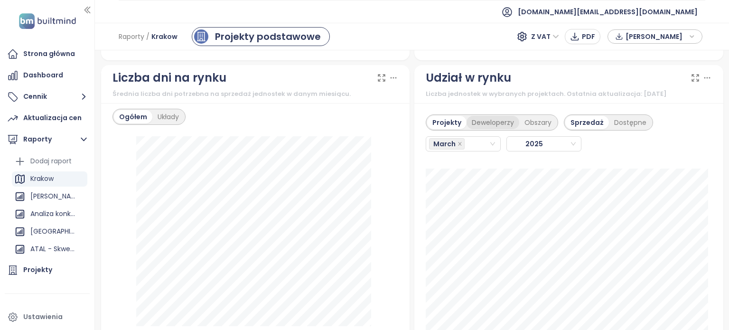
click at [497, 122] on div "Deweloperzy" at bounding box center [492, 122] width 53 height 13
click at [445, 126] on div "Projekty" at bounding box center [445, 122] width 37 height 13
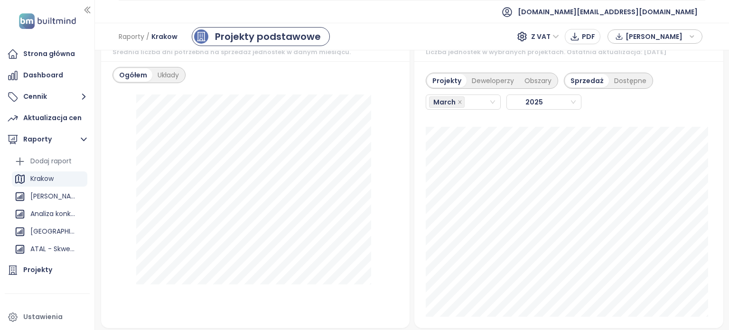
scroll to position [1135, 0]
click at [709, 183] on div "Projekty Deweloperzy Obszary Sprzedaż Dostępne March 2025 Czerwieńskiego 3: 6" at bounding box center [568, 191] width 309 height 267
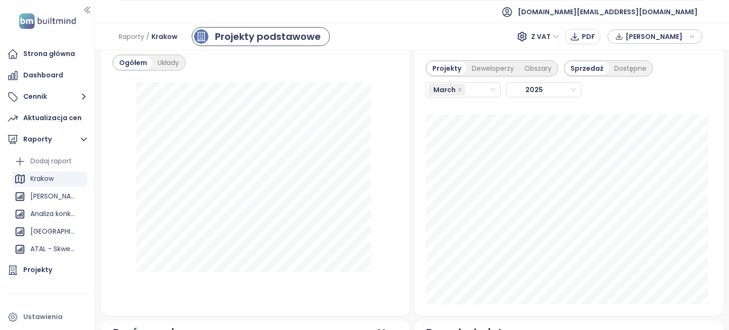
scroll to position [1121, 0]
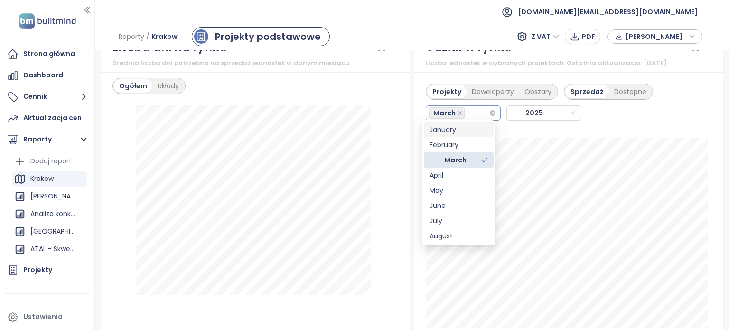
click at [474, 114] on div "March" at bounding box center [459, 112] width 60 height 13
click at [459, 204] on div "June" at bounding box center [458, 205] width 58 height 10
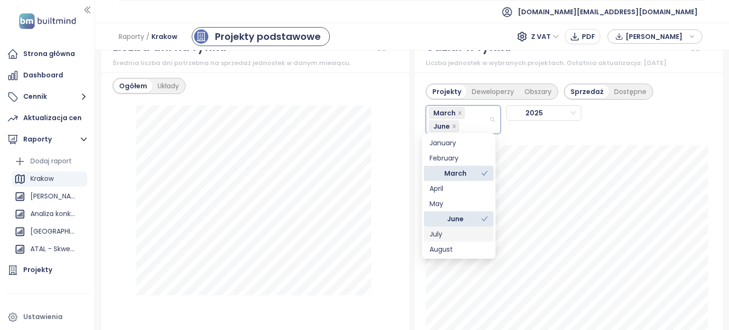
click at [451, 235] on div "July" at bounding box center [458, 234] width 58 height 10
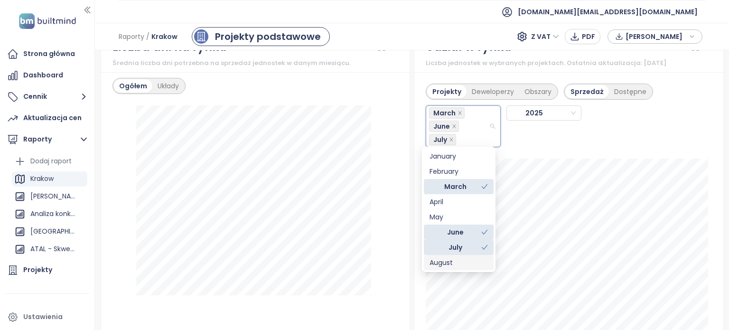
click at [452, 257] on div "August" at bounding box center [458, 262] width 58 height 10
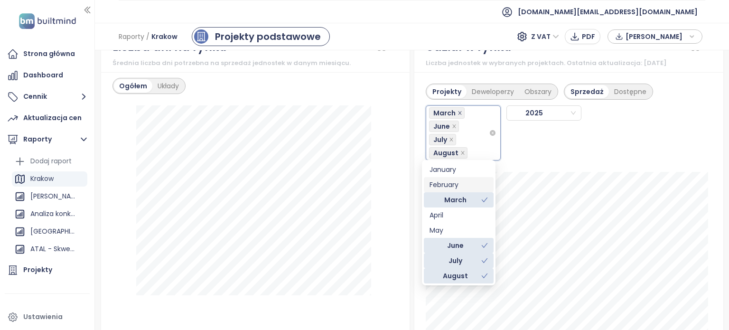
click at [457, 111] on icon "close" at bounding box center [459, 113] width 5 height 5
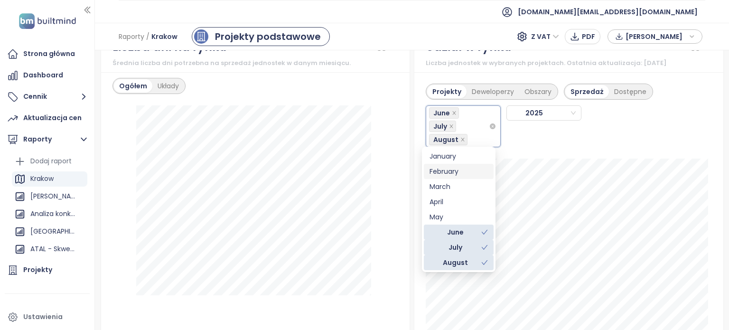
click at [702, 119] on div "Projekty Deweloperzy Obszary Sprzedaż Dostępne June July August 2025" at bounding box center [568, 112] width 286 height 69
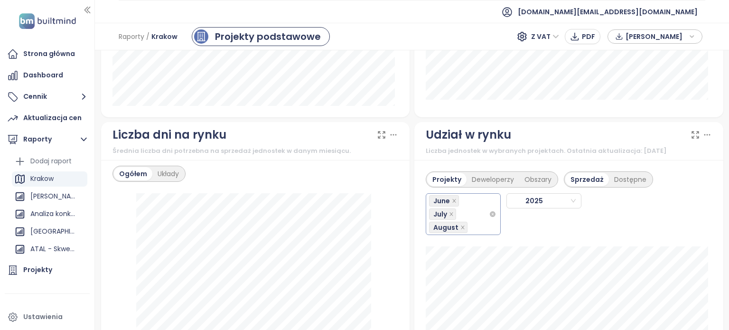
scroll to position [1078, 0]
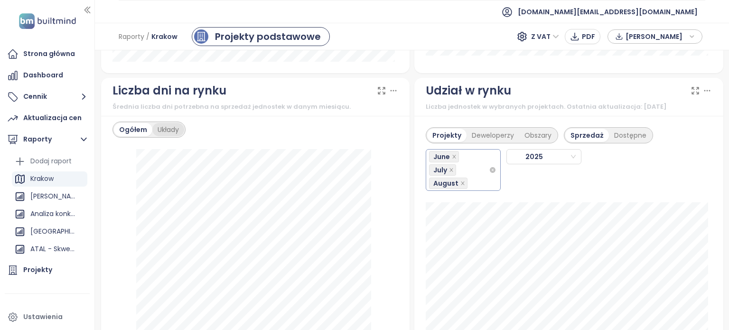
click at [158, 127] on div "Układy" at bounding box center [168, 129] width 32 height 13
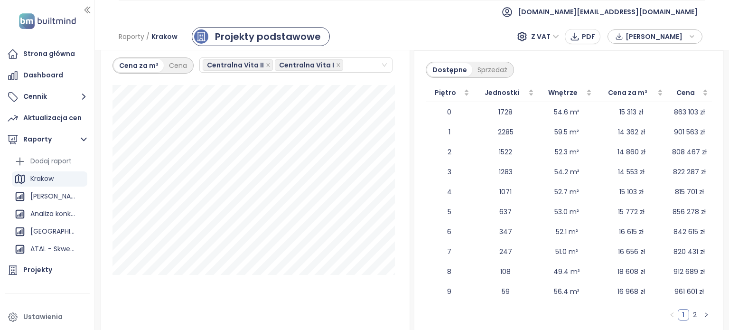
scroll to position [1395, 0]
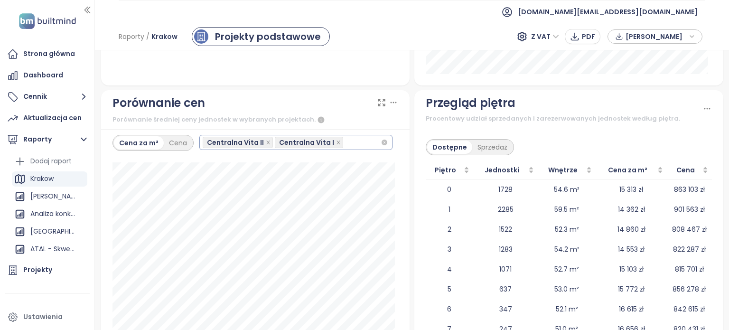
click at [370, 143] on div "Centralna Vita II Centralna Vita I" at bounding box center [292, 142] width 178 height 13
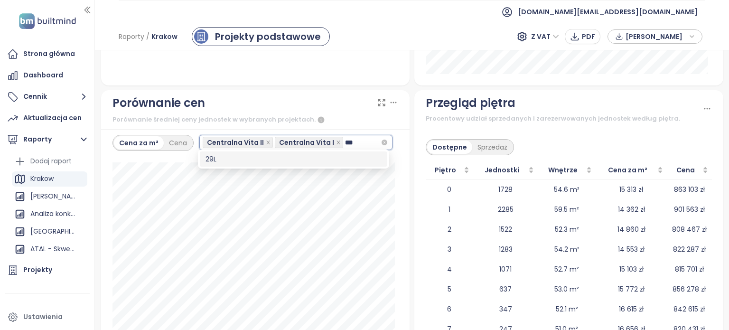
type input "**"
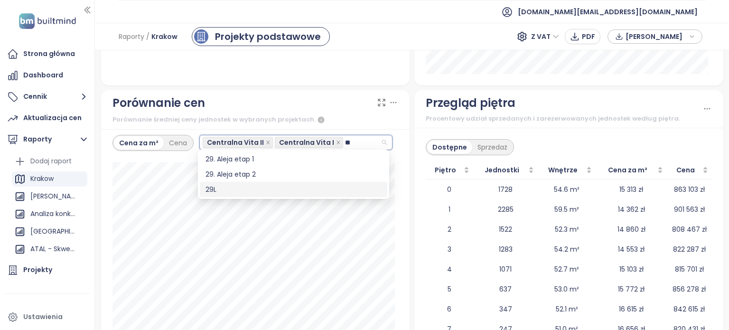
click at [260, 189] on div "29L" at bounding box center [293, 189] width 176 height 10
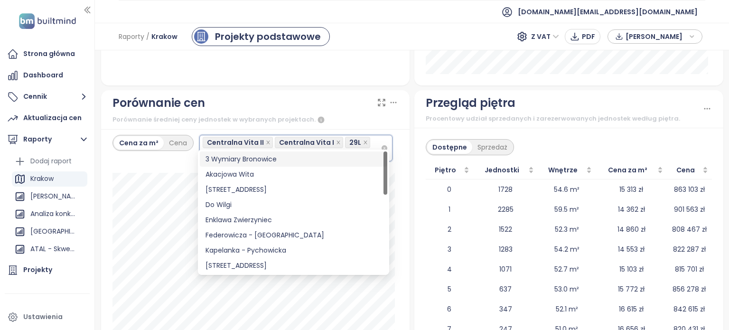
type input "****"
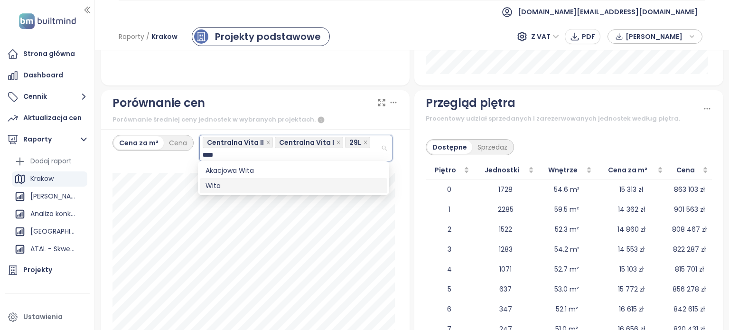
click at [263, 184] on div "Wita" at bounding box center [293, 185] width 176 height 10
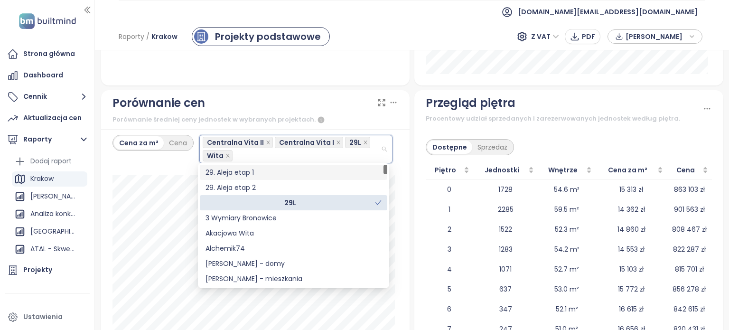
click at [720, 111] on div "← Move left → Move right ↑ Move up ↓ Move down + Zoom in - Zoom out Home Jump l…" at bounding box center [412, 189] width 634 height 279
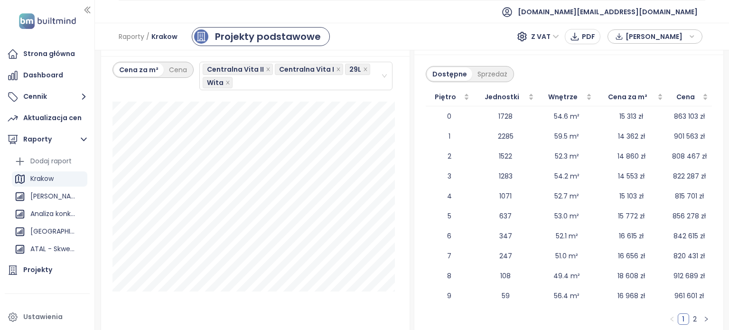
scroll to position [1462, 0]
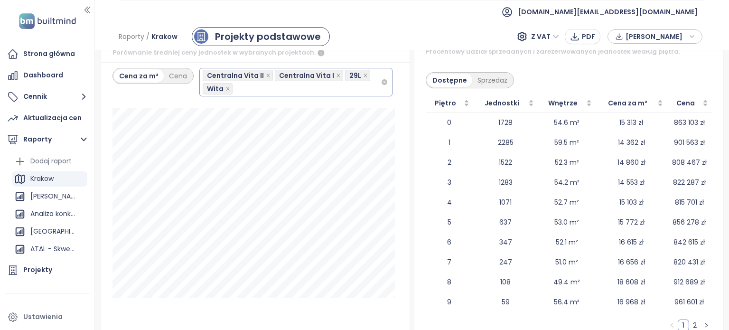
click at [347, 89] on div "Centralna Vita II Centralna Vita I 29L Wita" at bounding box center [292, 82] width 178 height 27
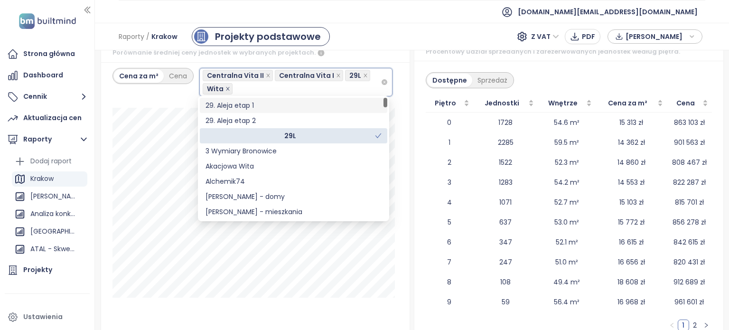
click at [227, 89] on icon "close" at bounding box center [227, 88] width 5 height 5
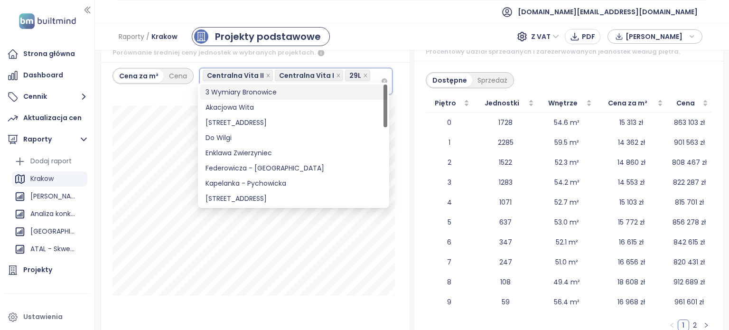
type input "***"
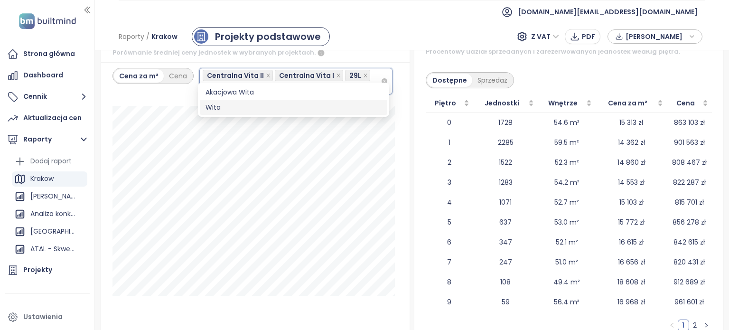
click at [212, 103] on div "Wita" at bounding box center [293, 107] width 176 height 10
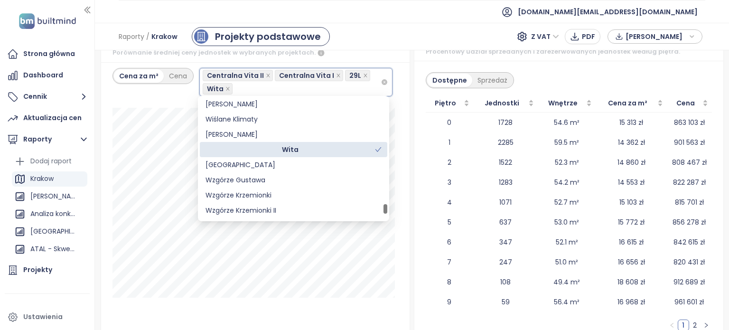
scroll to position [3011, 0]
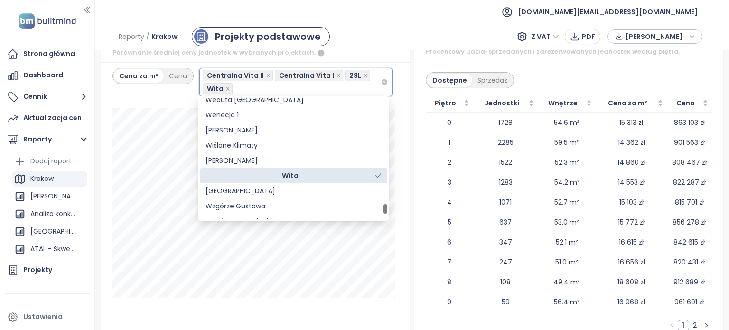
drag, startPoint x: 385, startPoint y: 102, endPoint x: 385, endPoint y: 208, distance: 106.2
click at [385, 208] on div at bounding box center [385, 208] width 4 height 9
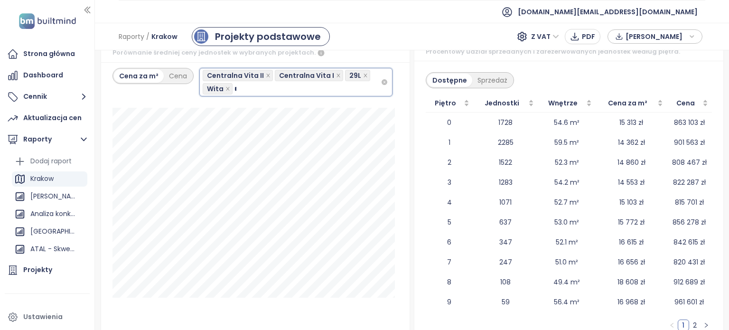
scroll to position [0, 0]
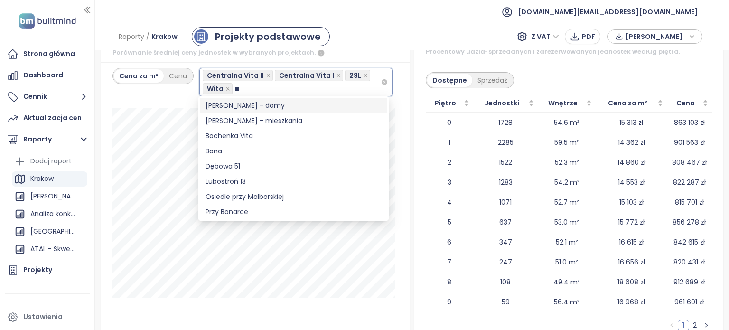
type input "*"
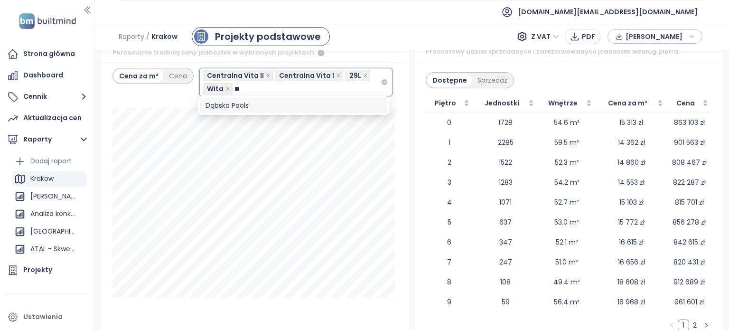
type input "*"
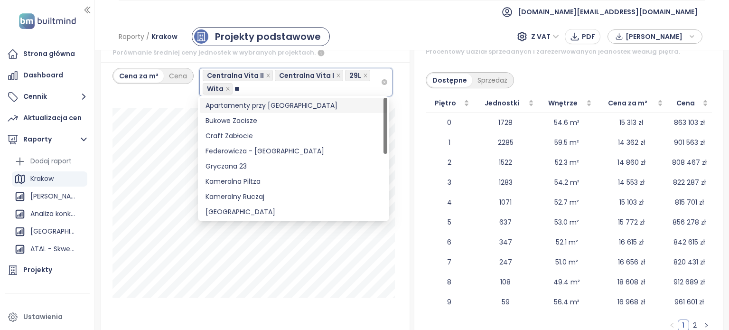
type input "*"
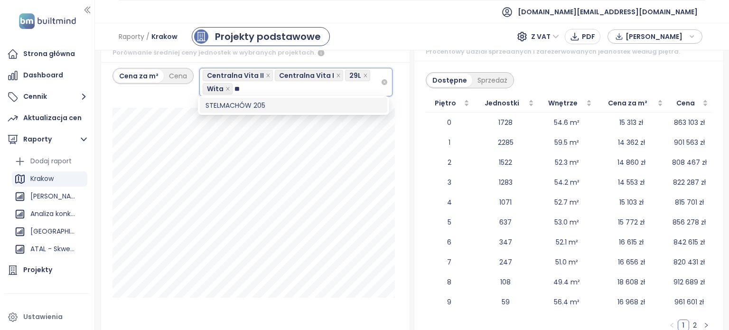
type input "*"
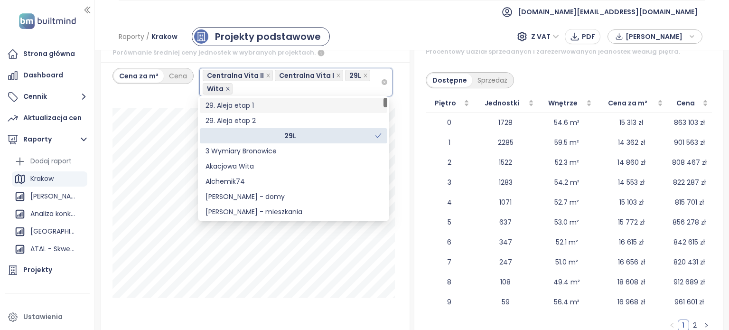
click at [225, 87] on icon "close" at bounding box center [227, 88] width 5 height 5
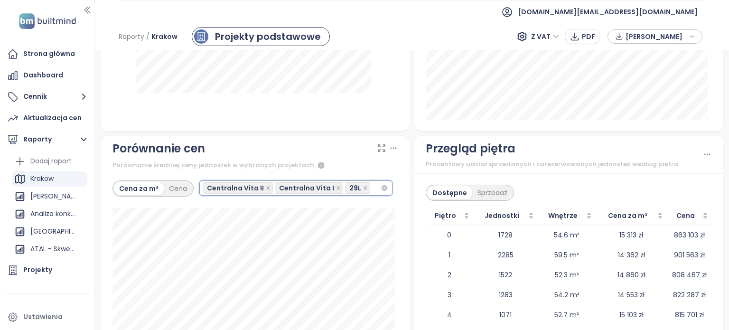
scroll to position [1341, 0]
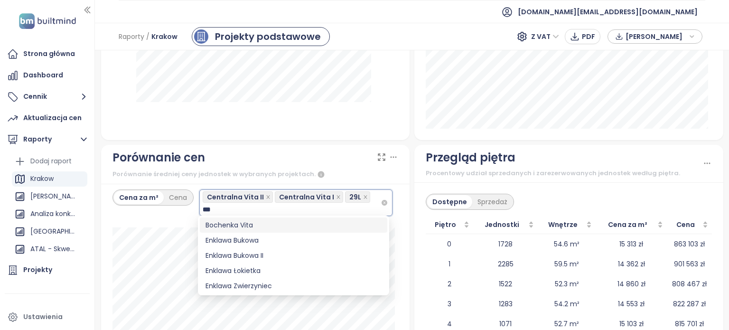
type input "****"
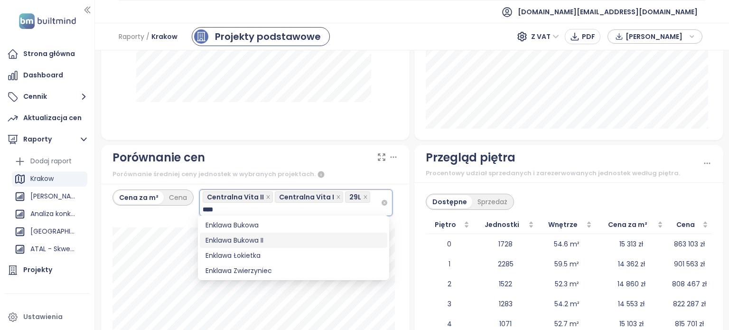
click at [249, 235] on div "Enklawa Bukowa II" at bounding box center [293, 240] width 176 height 10
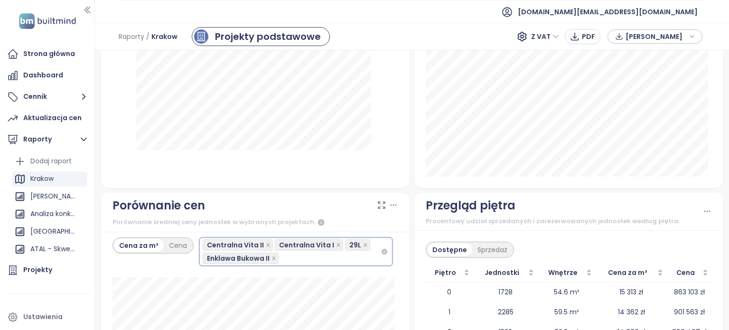
scroll to position [1287, 0]
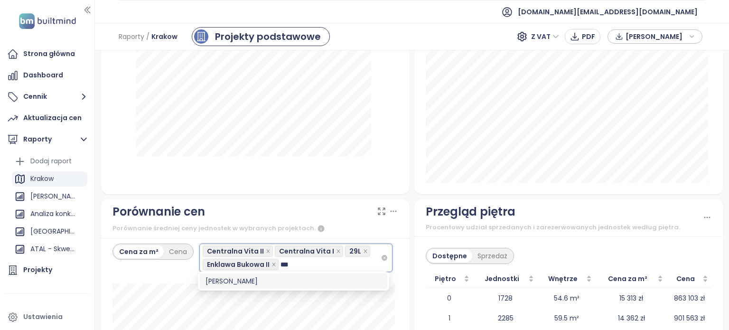
type input "****"
click at [258, 279] on div "Clou Lindego" at bounding box center [293, 281] width 176 height 10
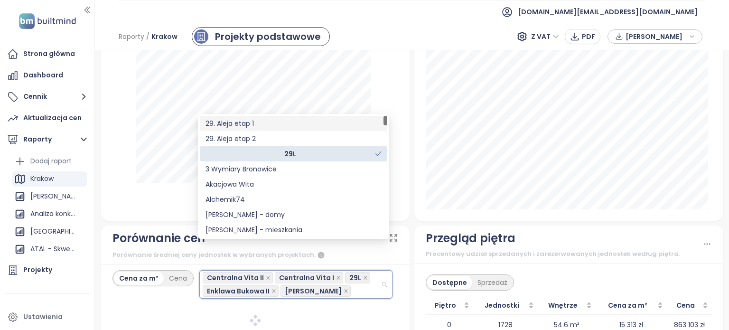
scroll to position [1313, 0]
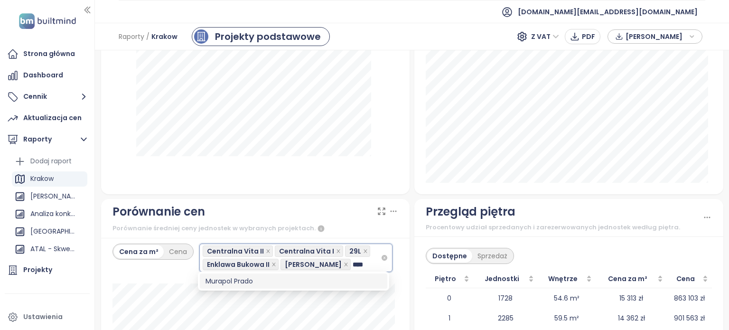
type input "*****"
click at [303, 285] on div "Murapol Prado" at bounding box center [293, 281] width 176 height 10
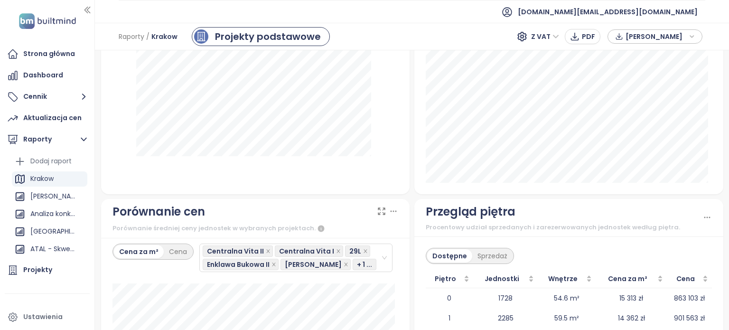
click at [575, 203] on div "Przegląd piętra" at bounding box center [563, 212] width 277 height 18
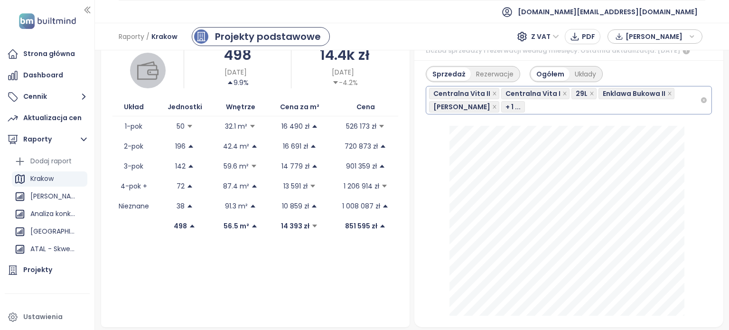
scroll to position [277, 0]
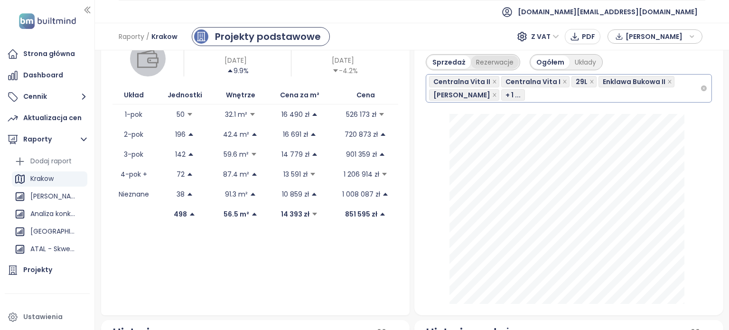
click at [492, 62] on div "Rezerwacje" at bounding box center [495, 61] width 48 height 13
click at [579, 62] on div "Układy" at bounding box center [585, 61] width 32 height 13
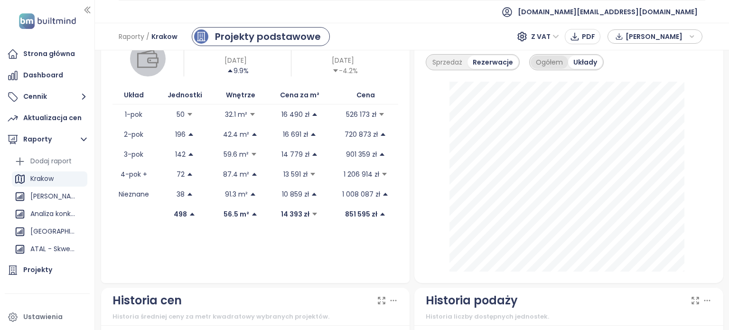
click at [542, 64] on div "Ogółem" at bounding box center [548, 61] width 37 height 13
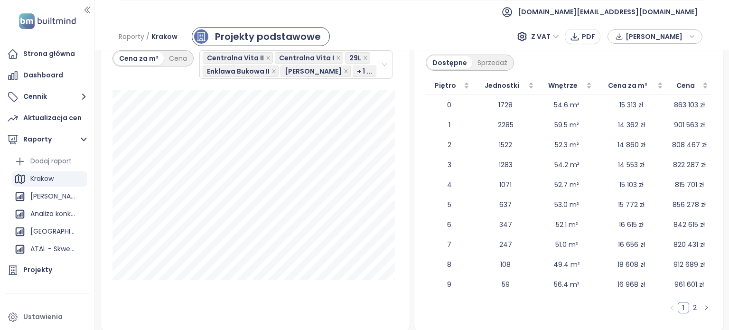
scroll to position [1503, 0]
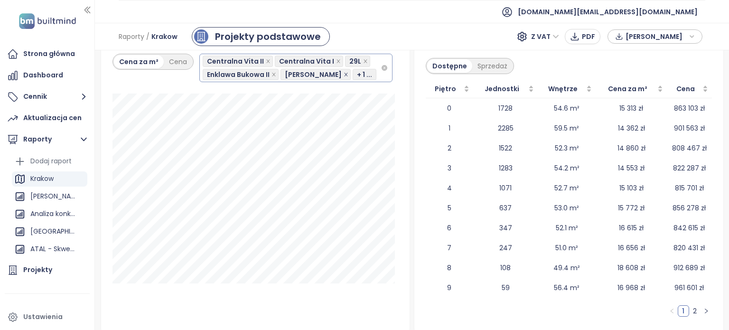
click at [343, 72] on icon "close" at bounding box center [345, 74] width 5 height 5
click at [339, 73] on icon "close" at bounding box center [340, 74] width 3 height 3
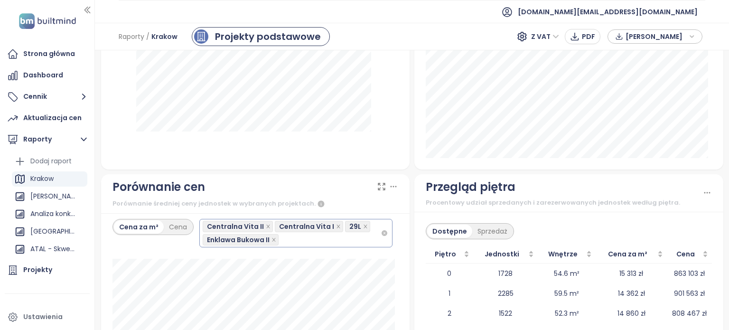
scroll to position [1396, 0]
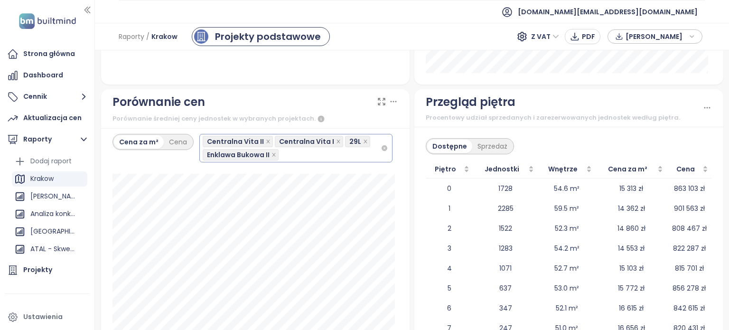
click at [326, 153] on div "Centralna Vita II Centralna Vita I 29L Enklawa Bukowa II" at bounding box center [292, 148] width 178 height 27
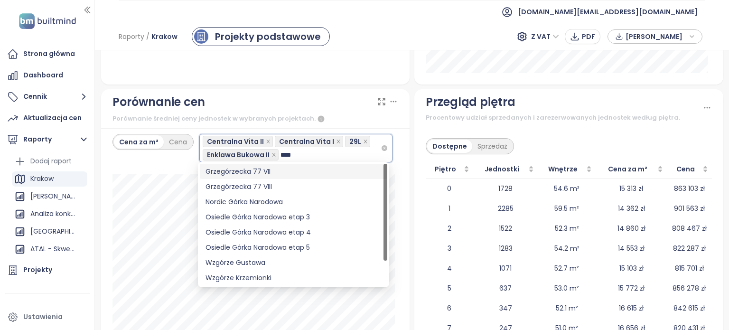
type input "*****"
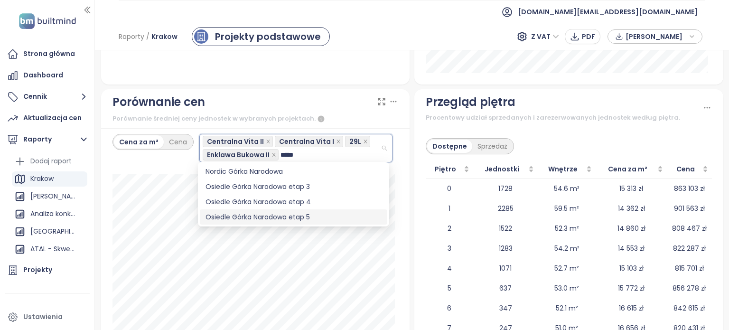
click at [317, 214] on div "Osiedle Górka Narodowa etap 5" at bounding box center [293, 217] width 176 height 10
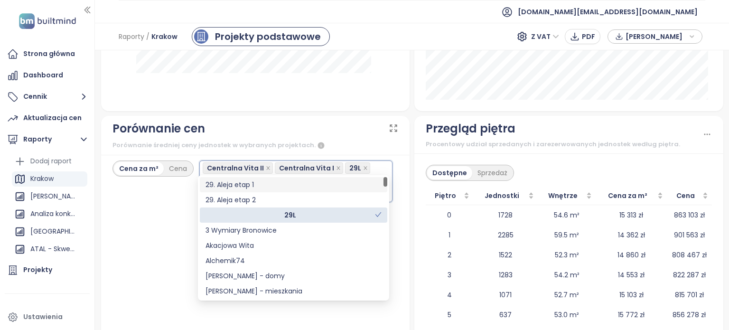
scroll to position [1423, 0]
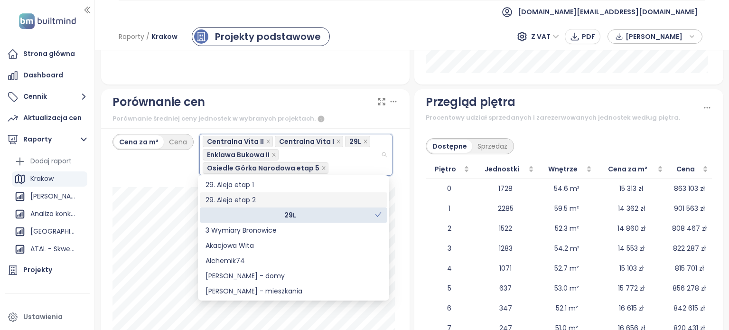
click at [719, 157] on div "← Move left → Move right ↑ Move up ↓ Move down + Zoom in - Zoom out Home Jump l…" at bounding box center [412, 189] width 634 height 279
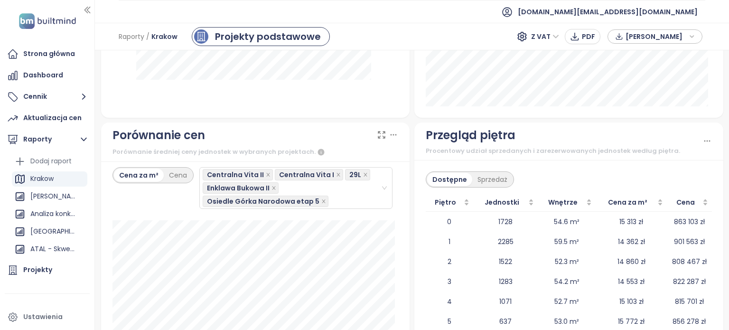
scroll to position [1393, 0]
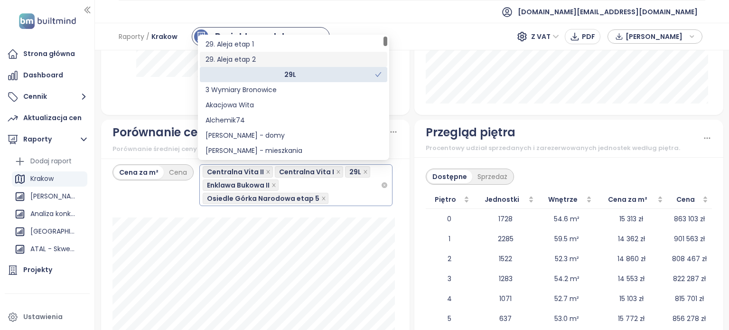
click at [355, 198] on div "Centralna Vita II Centralna Vita I 29L Enklawa Bukowa II Osiedle Górka Narodowa…" at bounding box center [292, 185] width 178 height 40
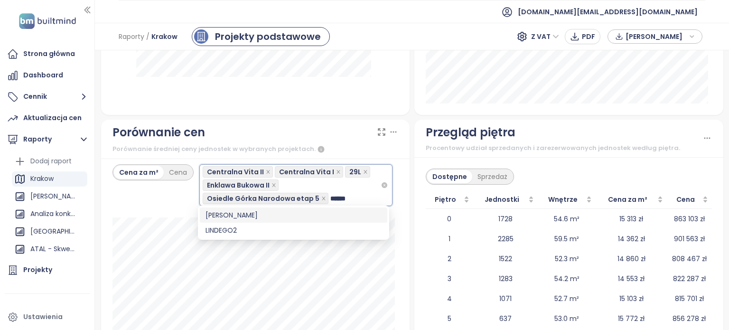
type input "*******"
click at [229, 226] on div "LINDEGO2" at bounding box center [293, 230] width 176 height 10
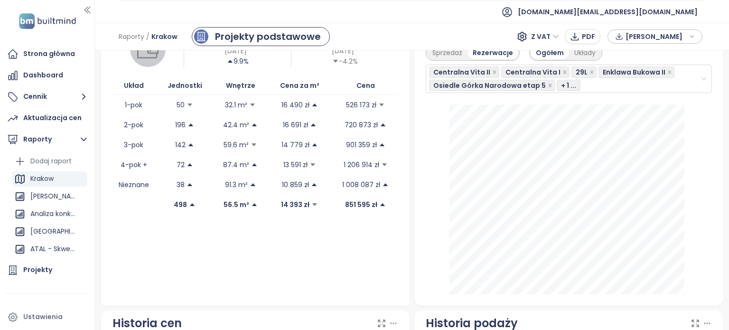
scroll to position [281, 0]
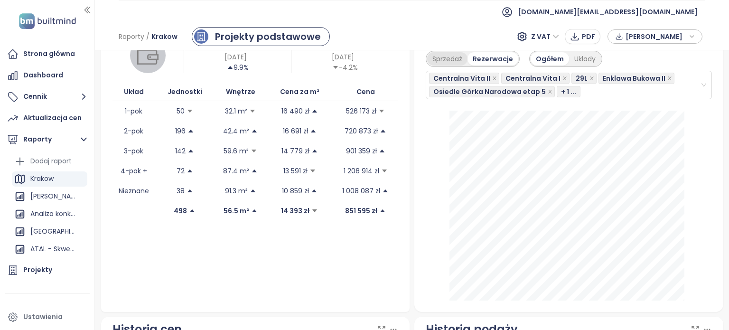
click at [442, 59] on div "Sprzedaż" at bounding box center [447, 58] width 40 height 13
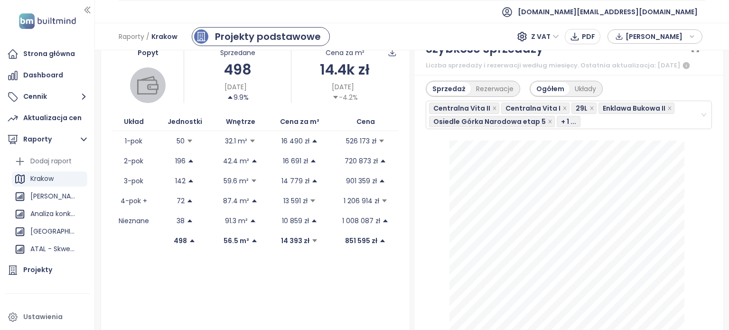
scroll to position [240, 0]
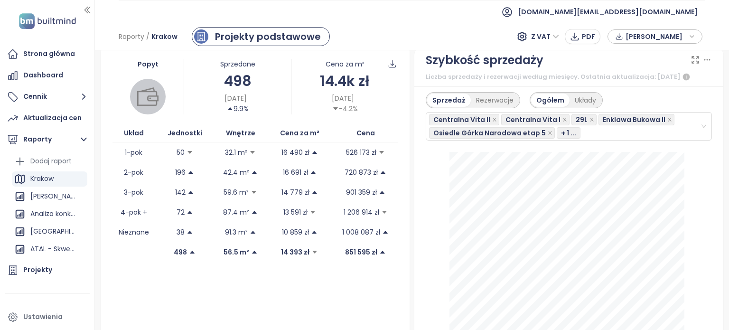
click at [702, 58] on icon at bounding box center [706, 59] width 9 height 9
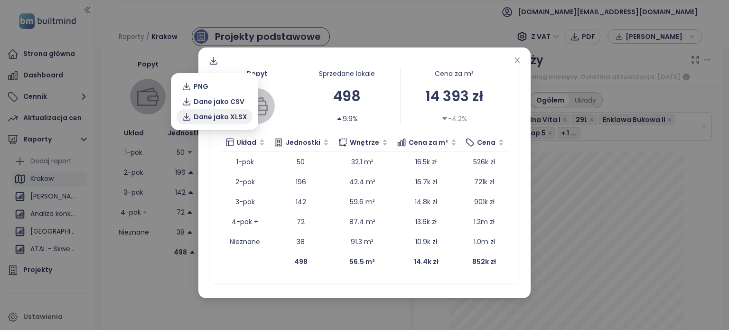
click at [213, 114] on span "Dane jako XLSX" at bounding box center [221, 116] width 54 height 10
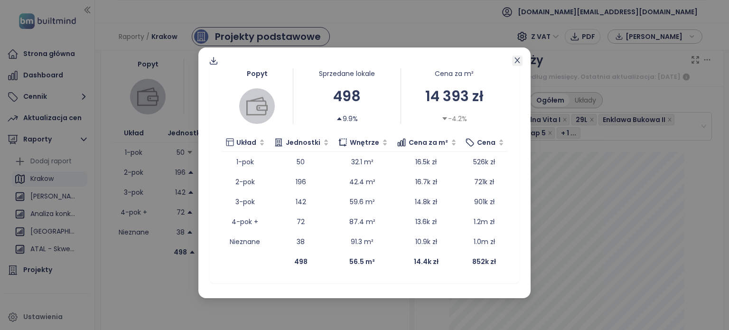
click at [517, 58] on icon "close" at bounding box center [517, 60] width 8 height 8
click at [512, 58] on span "Close" at bounding box center [517, 60] width 10 height 10
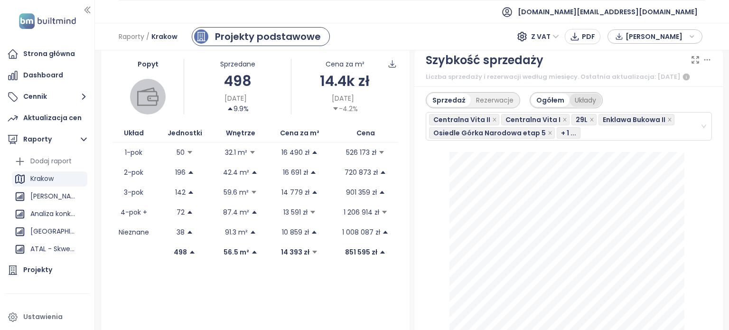
click at [574, 98] on div "Układy" at bounding box center [585, 99] width 32 height 13
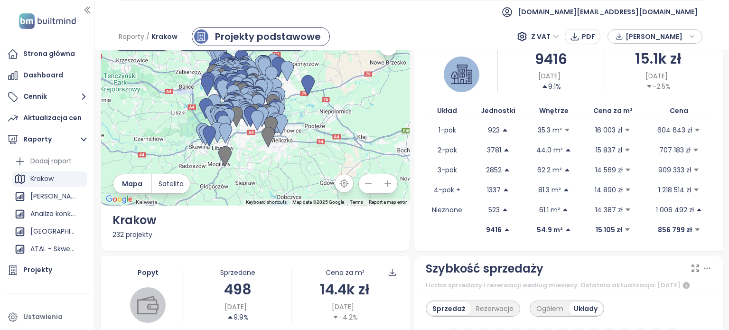
scroll to position [0, 0]
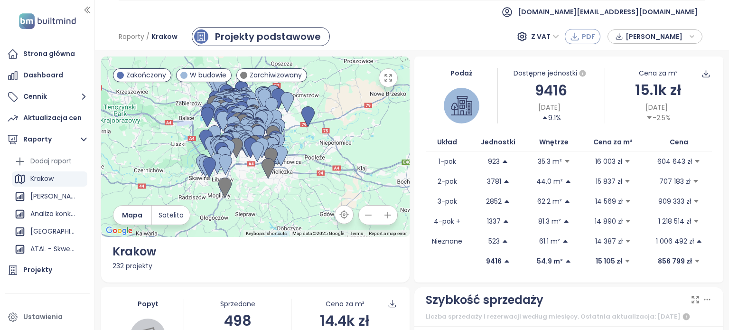
click at [578, 42] on button "PDF" at bounding box center [582, 36] width 36 height 15
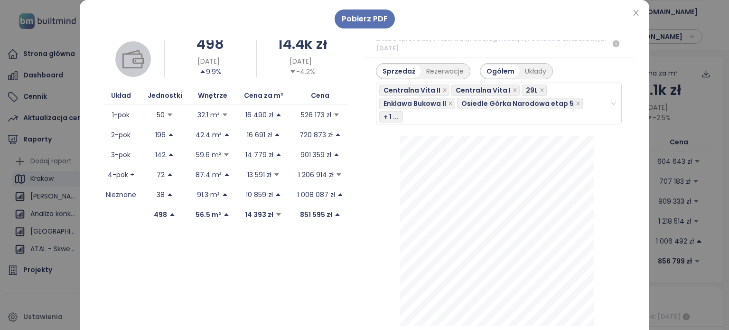
scroll to position [250, 0]
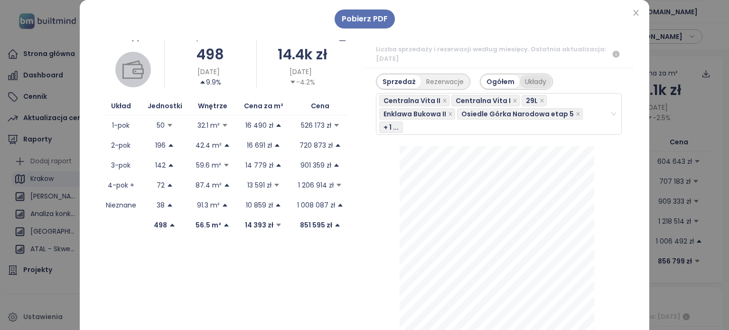
click at [527, 76] on div "Układy" at bounding box center [535, 81] width 32 height 13
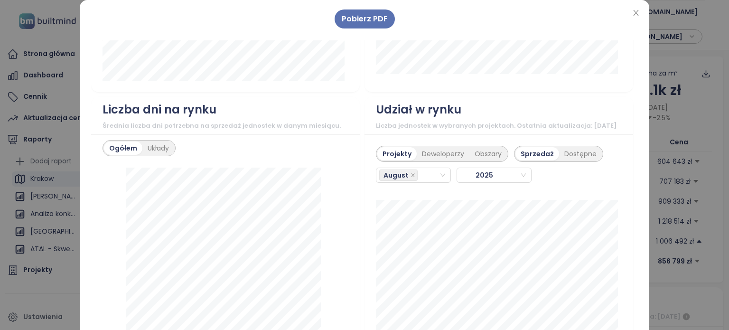
scroll to position [1086, 0]
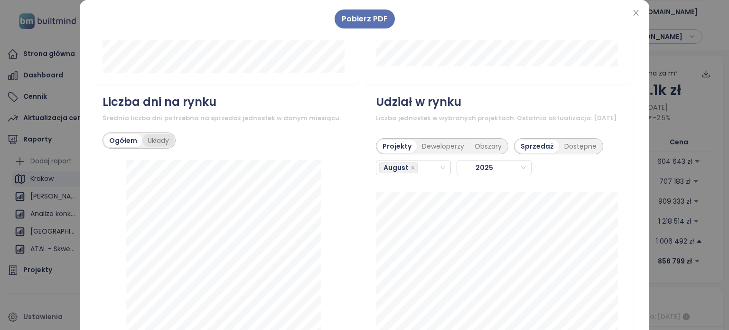
click at [163, 134] on div "Układy" at bounding box center [158, 140] width 32 height 13
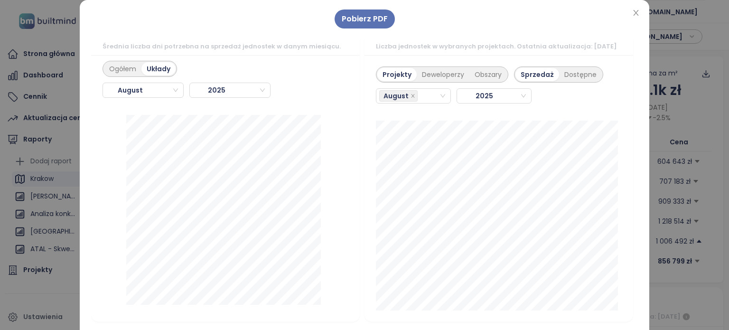
scroll to position [1161, 0]
click at [417, 87] on div "August" at bounding box center [409, 92] width 60 height 13
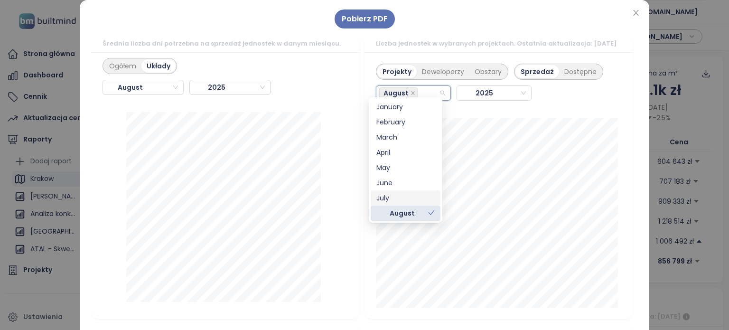
click at [399, 197] on div "July" at bounding box center [405, 198] width 58 height 10
click at [399, 193] on div "June" at bounding box center [405, 196] width 58 height 10
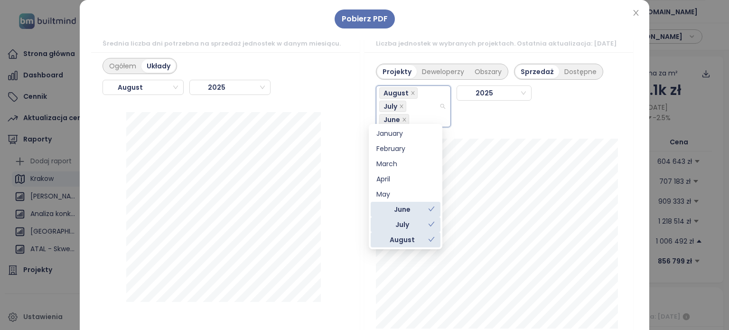
click at [606, 87] on div "Projekty Deweloperzy Obszary Sprzedaż Dostępne August July June 2025" at bounding box center [499, 92] width 246 height 69
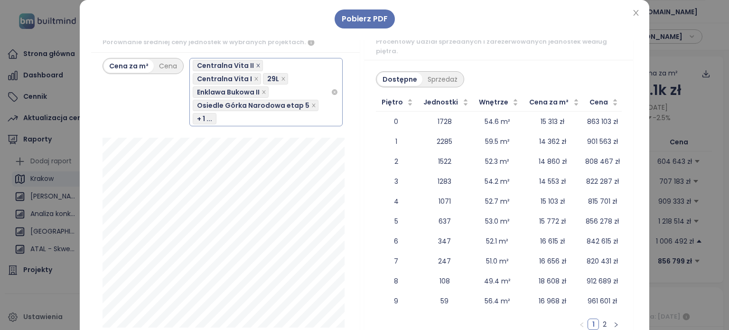
scroll to position [1474, 0]
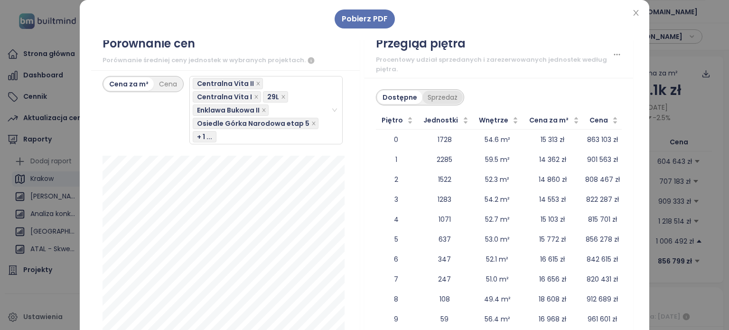
click at [438, 91] on div "Sprzedaż" at bounding box center [442, 97] width 40 height 13
click at [362, 21] on span "Pobierz PDF" at bounding box center [364, 19] width 46 height 12
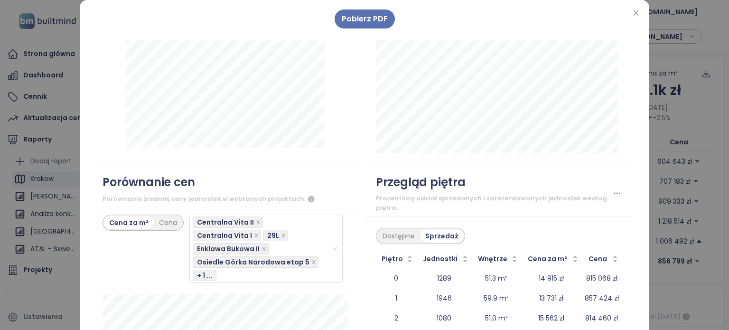
scroll to position [1453, 0]
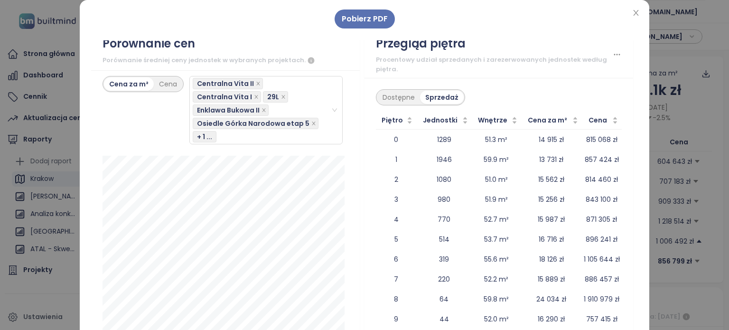
click at [499, 9] on div "Pobierz PDF ← Move left → Move right ↑ Move up ↓ Move down + Zoom in - Zoom out…" at bounding box center [364, 191] width 569 height 382
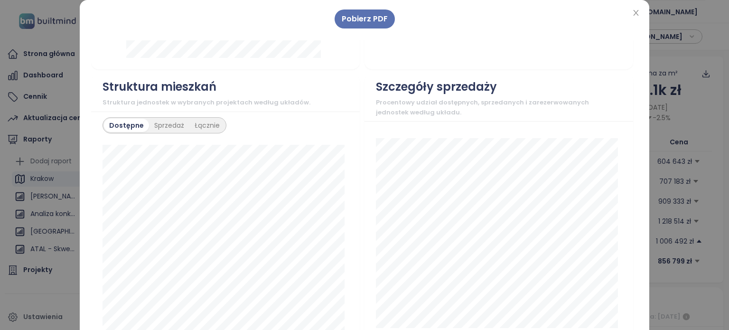
scroll to position [657, 0]
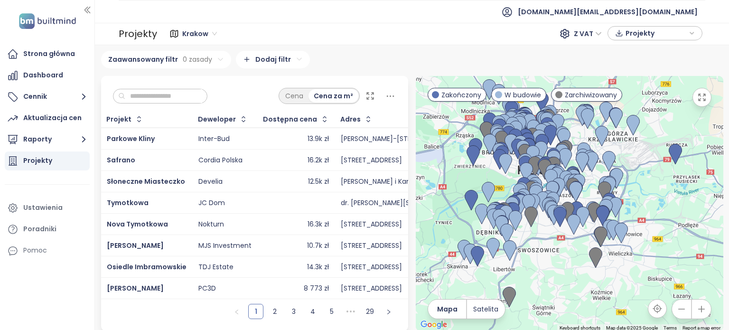
click at [215, 87] on div "Cena Cena za m²" at bounding box center [254, 93] width 307 height 35
click at [202, 92] on input "text" at bounding box center [163, 96] width 77 height 14
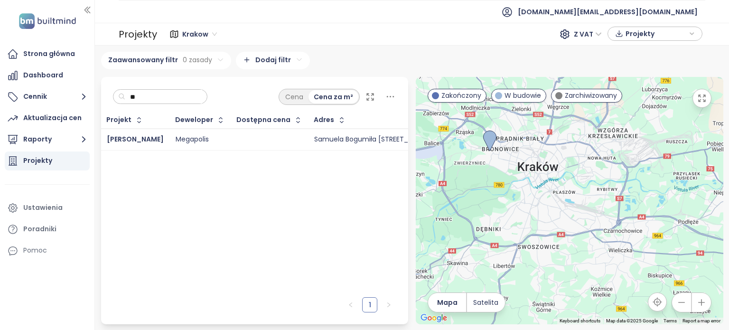
type input "*"
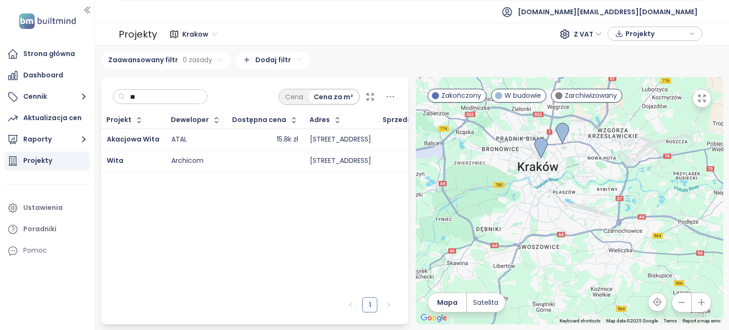
type input "*"
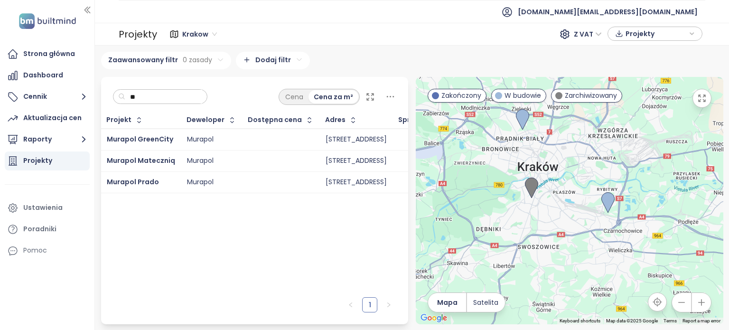
type input "*"
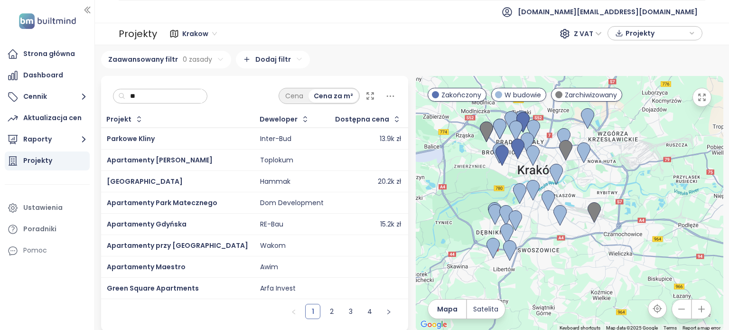
type input "*"
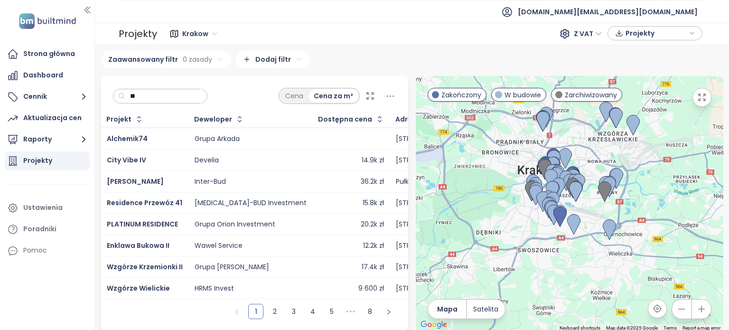
type input "*"
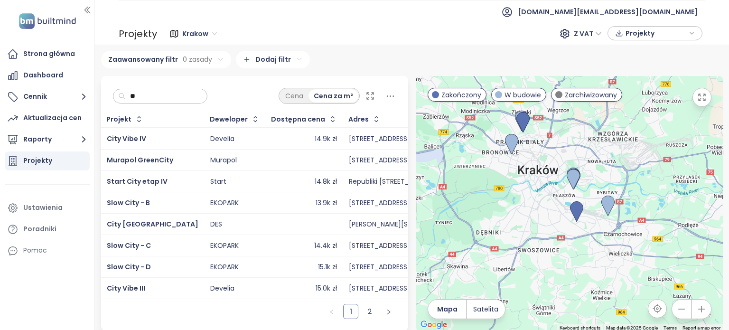
type input "*"
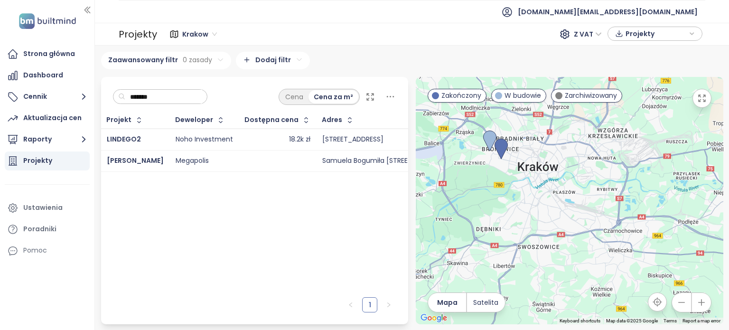
type input "*******"
